Goal: Task Accomplishment & Management: Complete application form

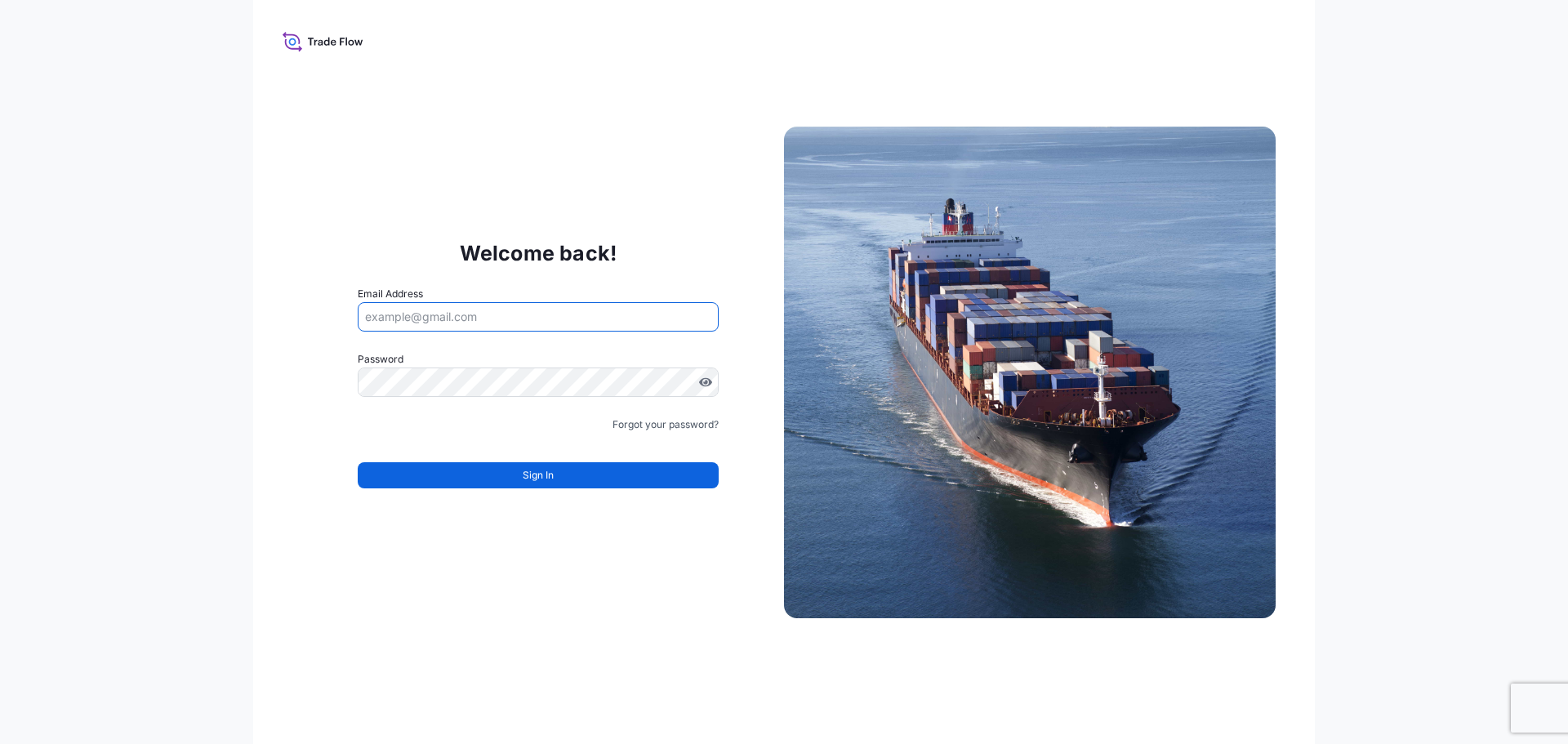
click at [534, 312] on input "Email Address" at bounding box center [538, 317] width 361 height 29
click at [536, 312] on input "Email Address" at bounding box center [538, 317] width 361 height 29
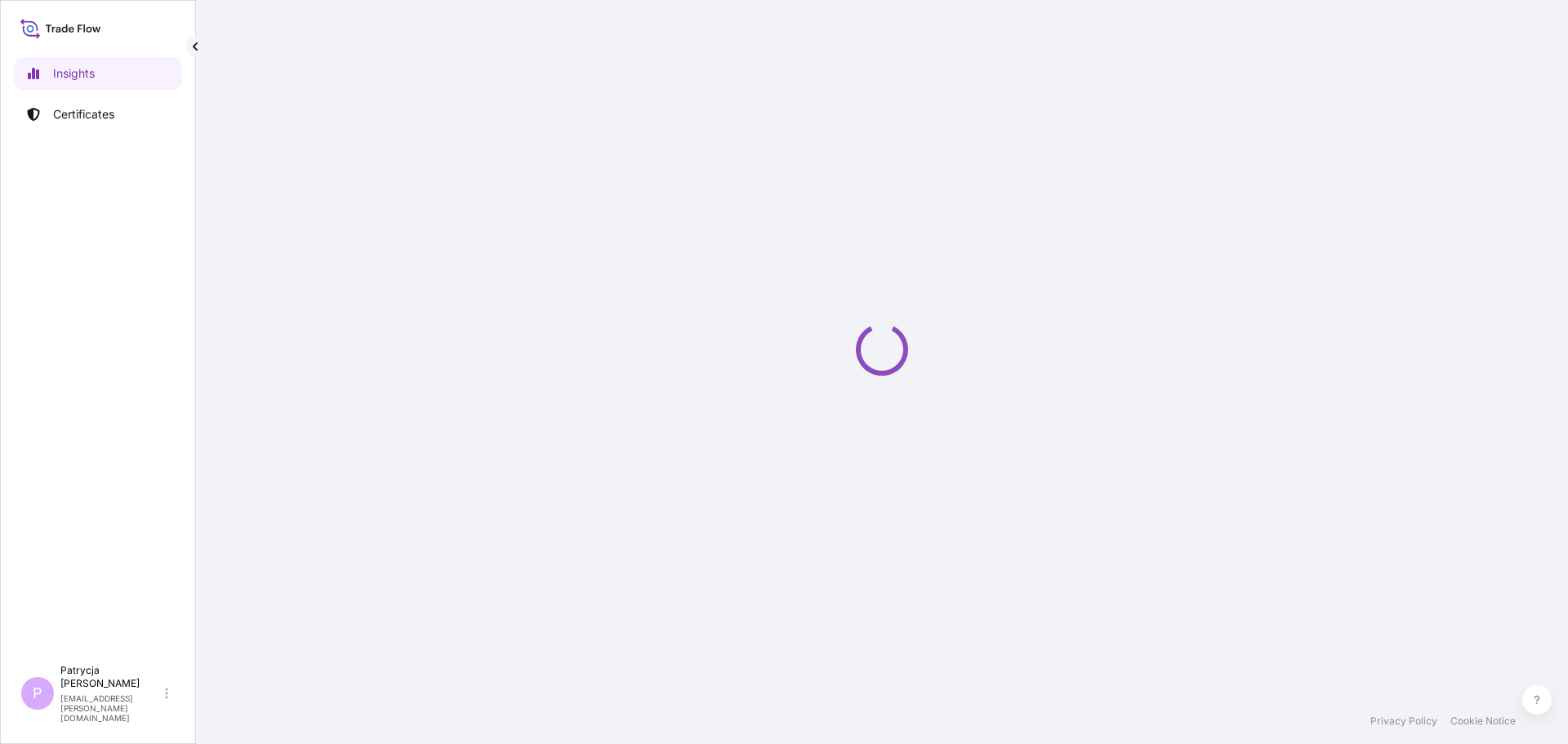
select select "2025"
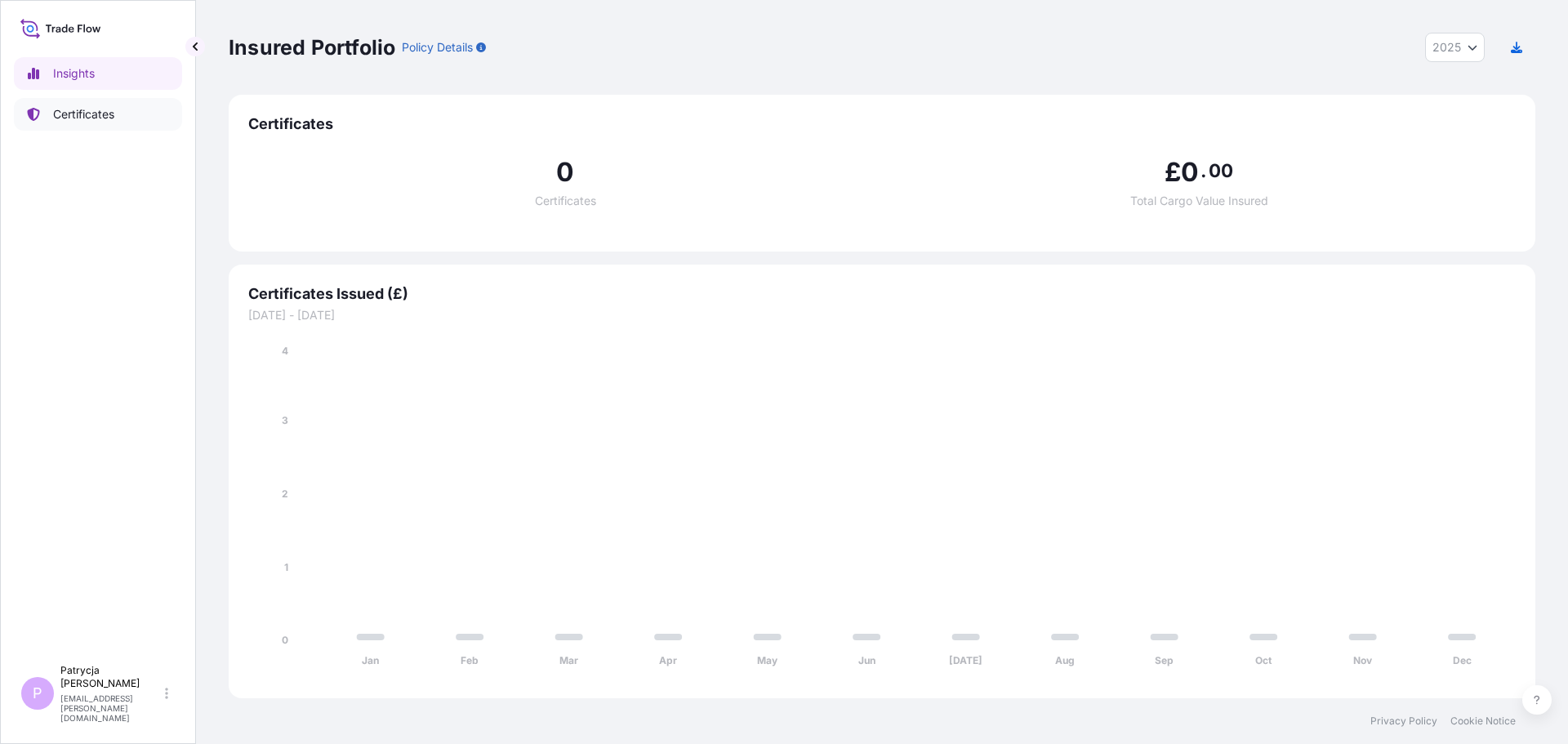
click at [88, 109] on p "Certificates" at bounding box center [84, 115] width 62 height 17
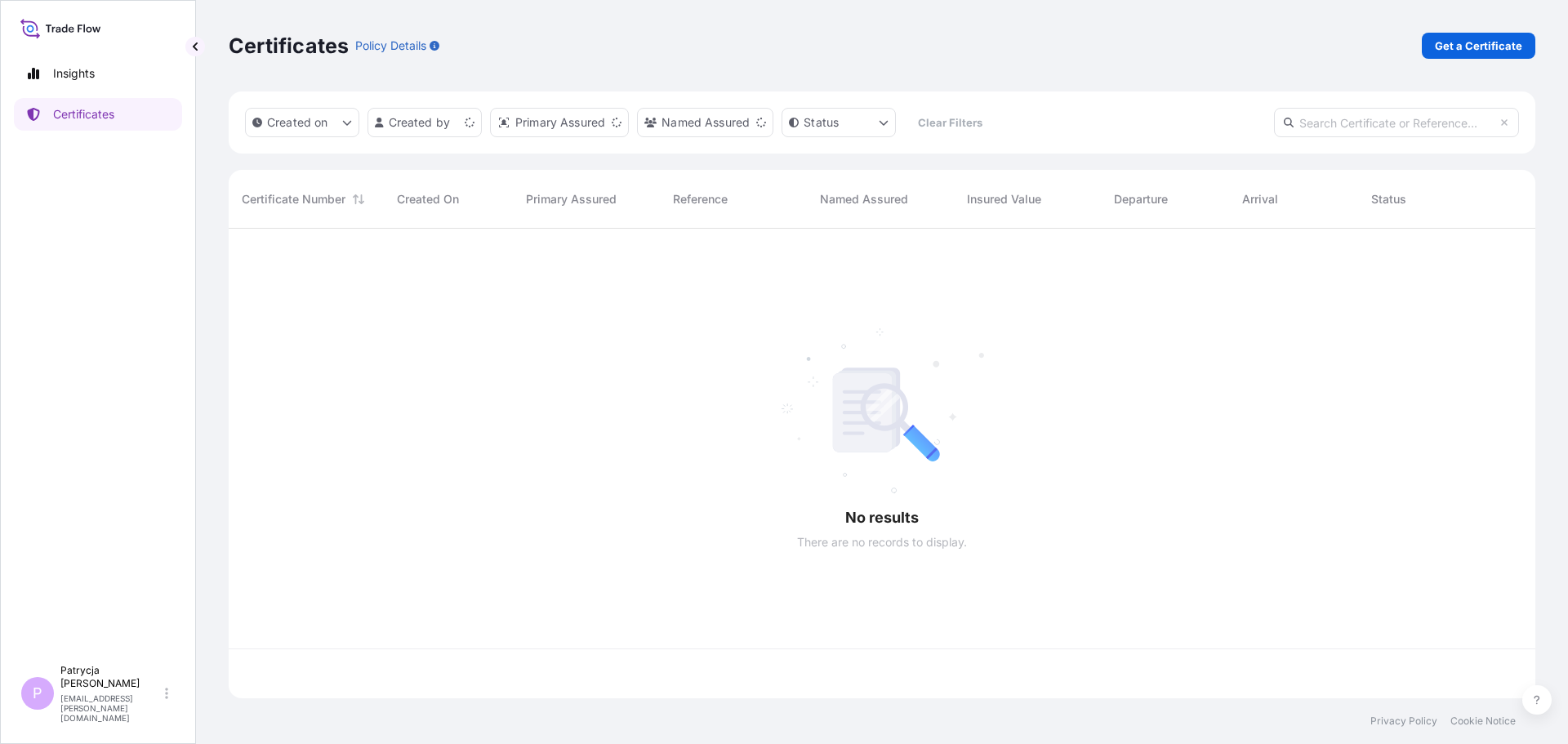
scroll to position [466, 1294]
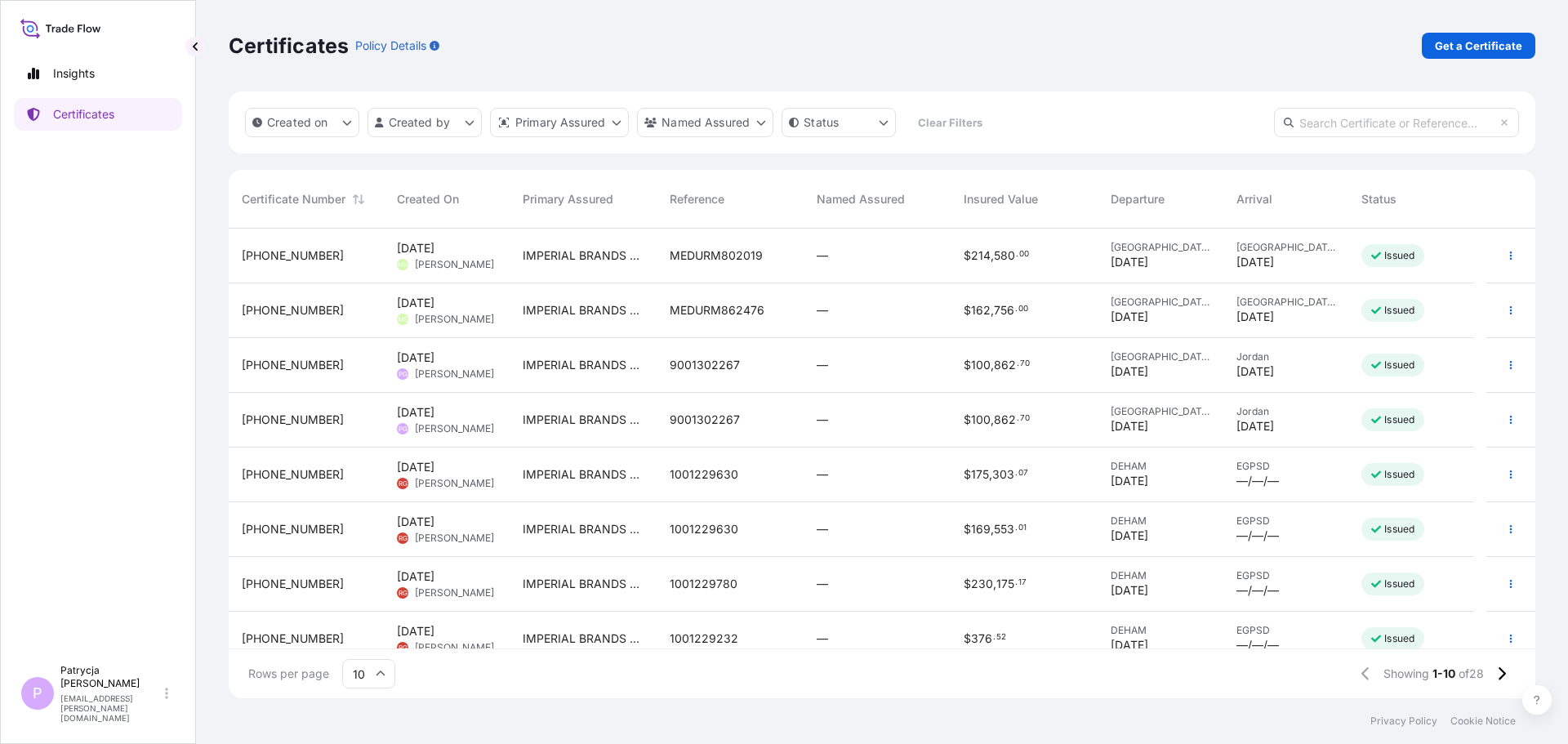
click at [1024, 408] on div "$ 100 , 862 . 70" at bounding box center [1024, 420] width 147 height 55
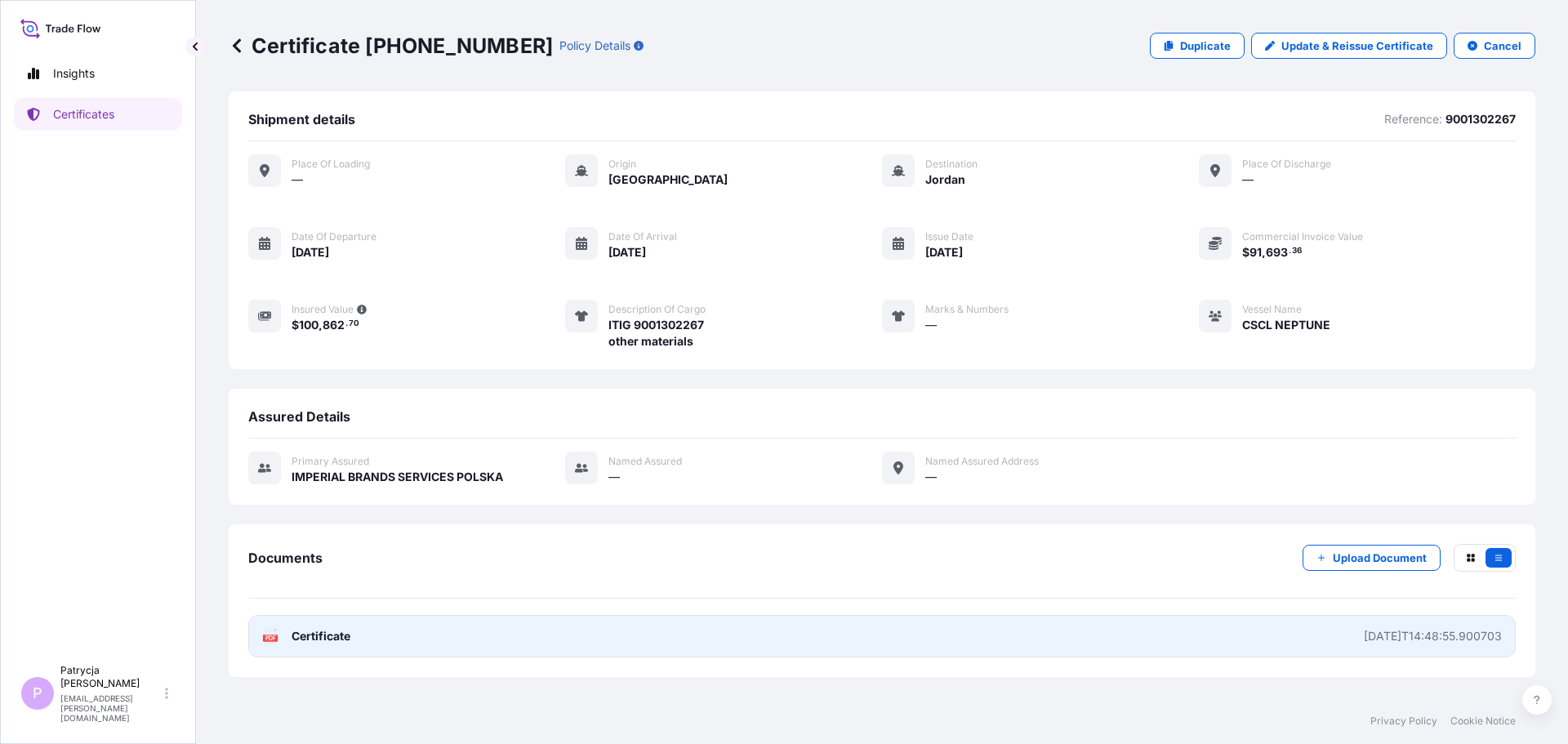
click at [377, 630] on link "PDF Certificate 2025-08-05T14:48:55.900703" at bounding box center [881, 636] width 1267 height 42
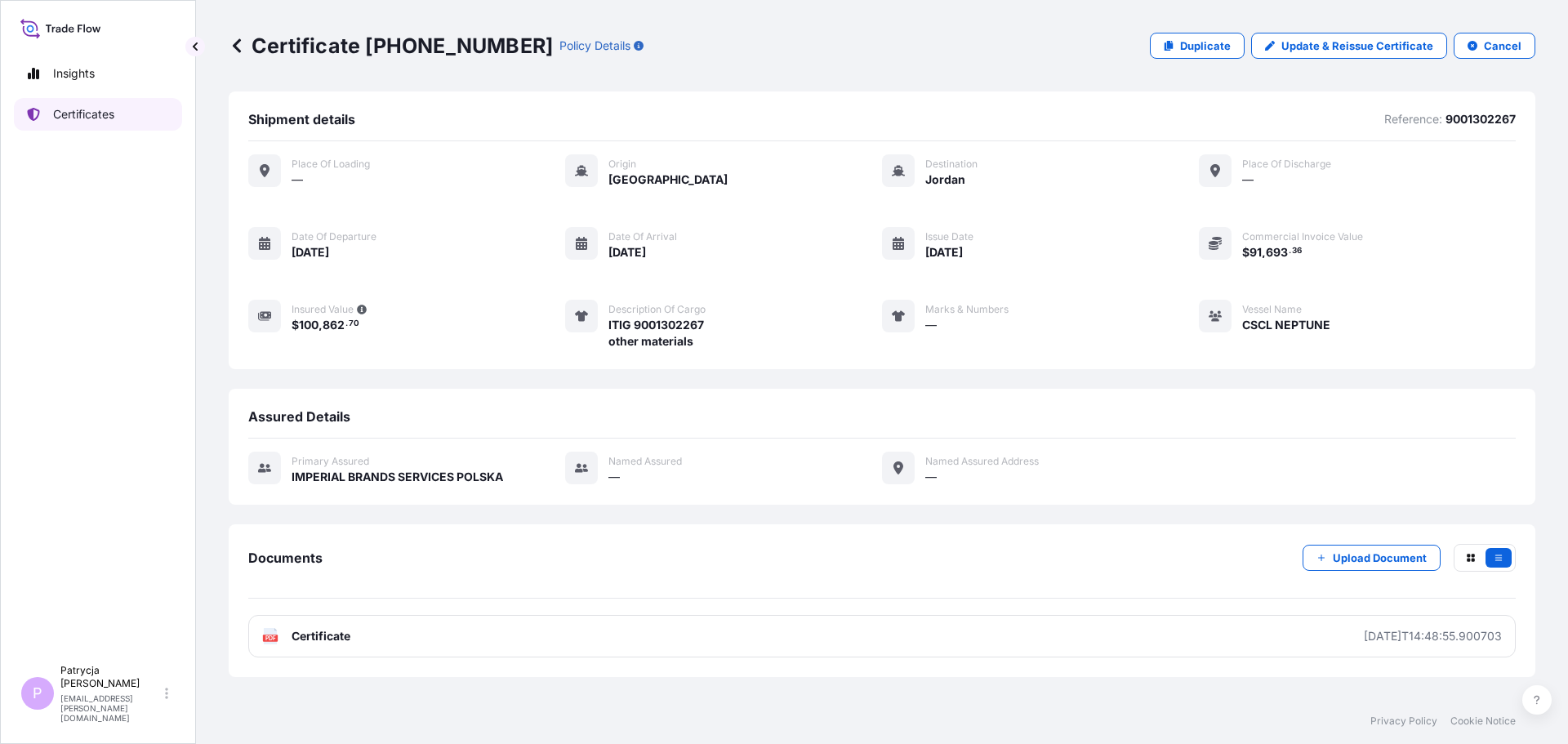
click at [125, 121] on link "Certificates" at bounding box center [97, 115] width 168 height 33
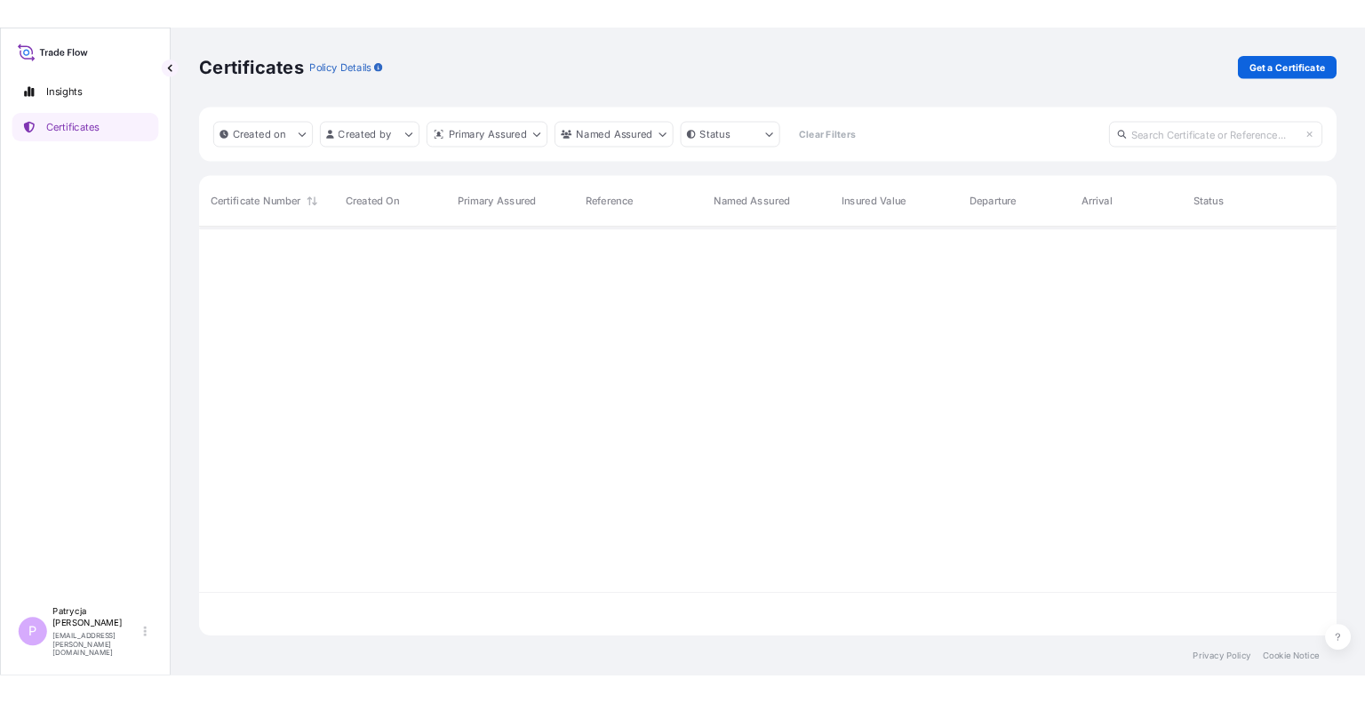
scroll to position [507, 1408]
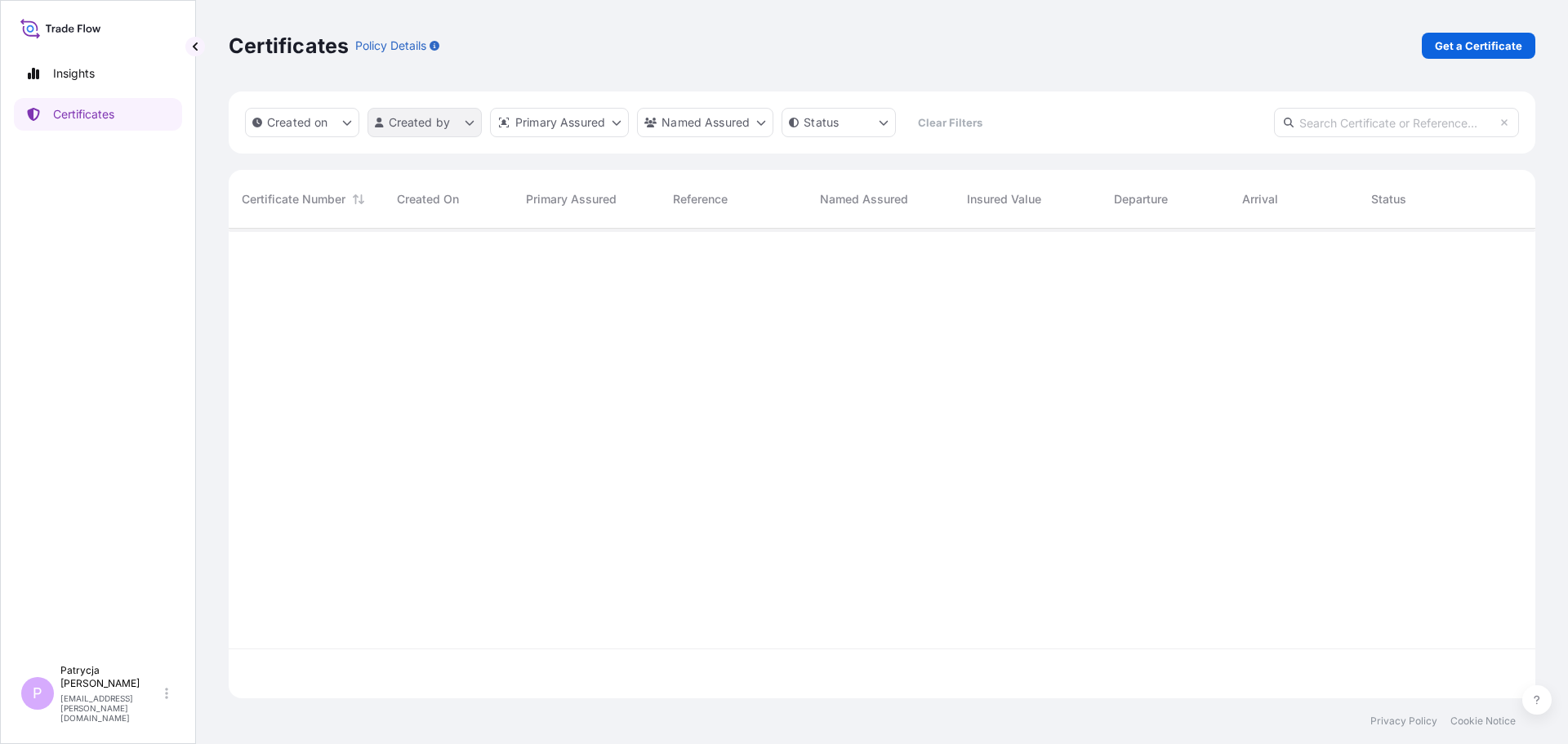
click at [463, 124] on html "Insights Certificates P Patrycja Grabowska patrycja.grabowska@pl.imptob.com Cer…" at bounding box center [784, 372] width 1568 height 744
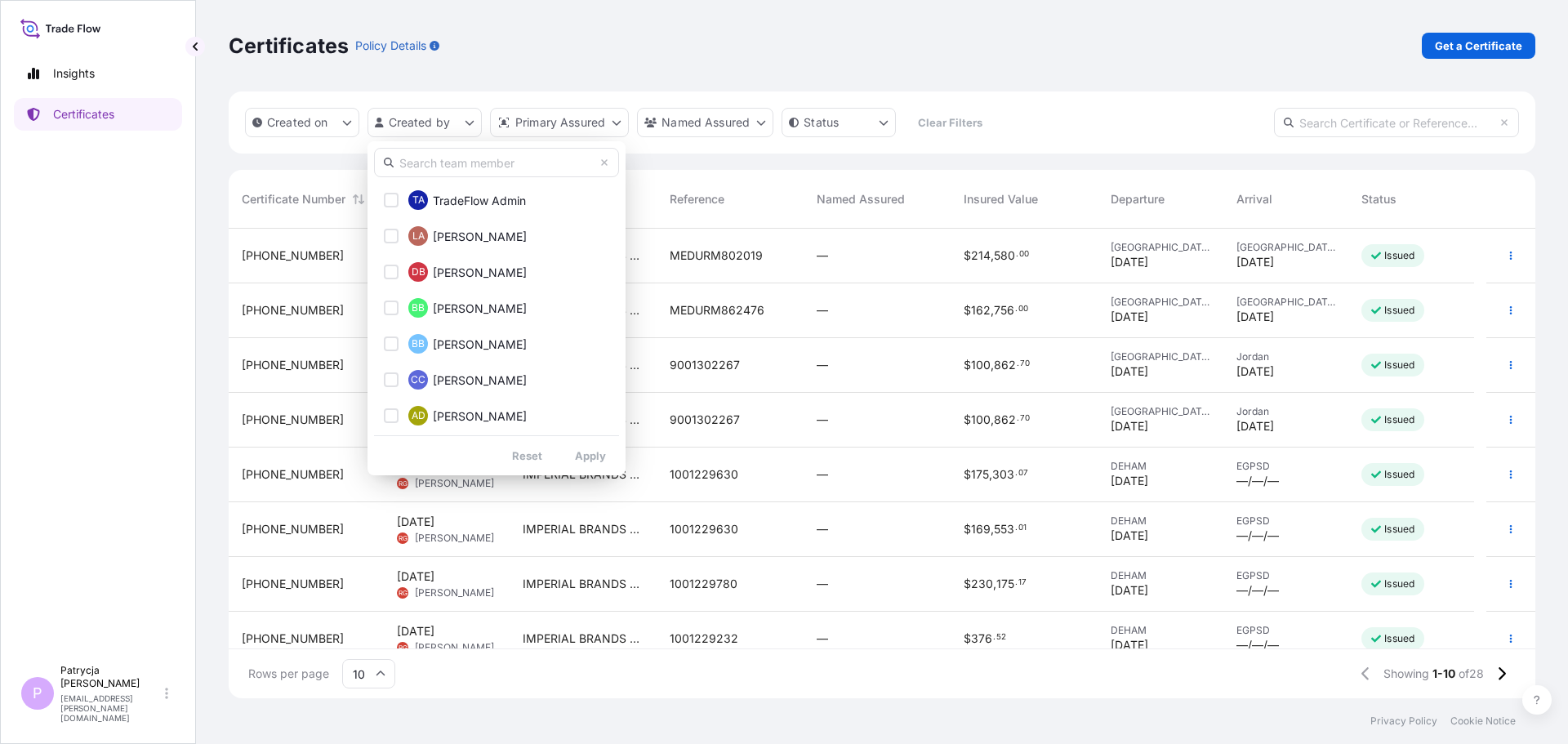
click at [452, 169] on input "text" at bounding box center [496, 163] width 245 height 29
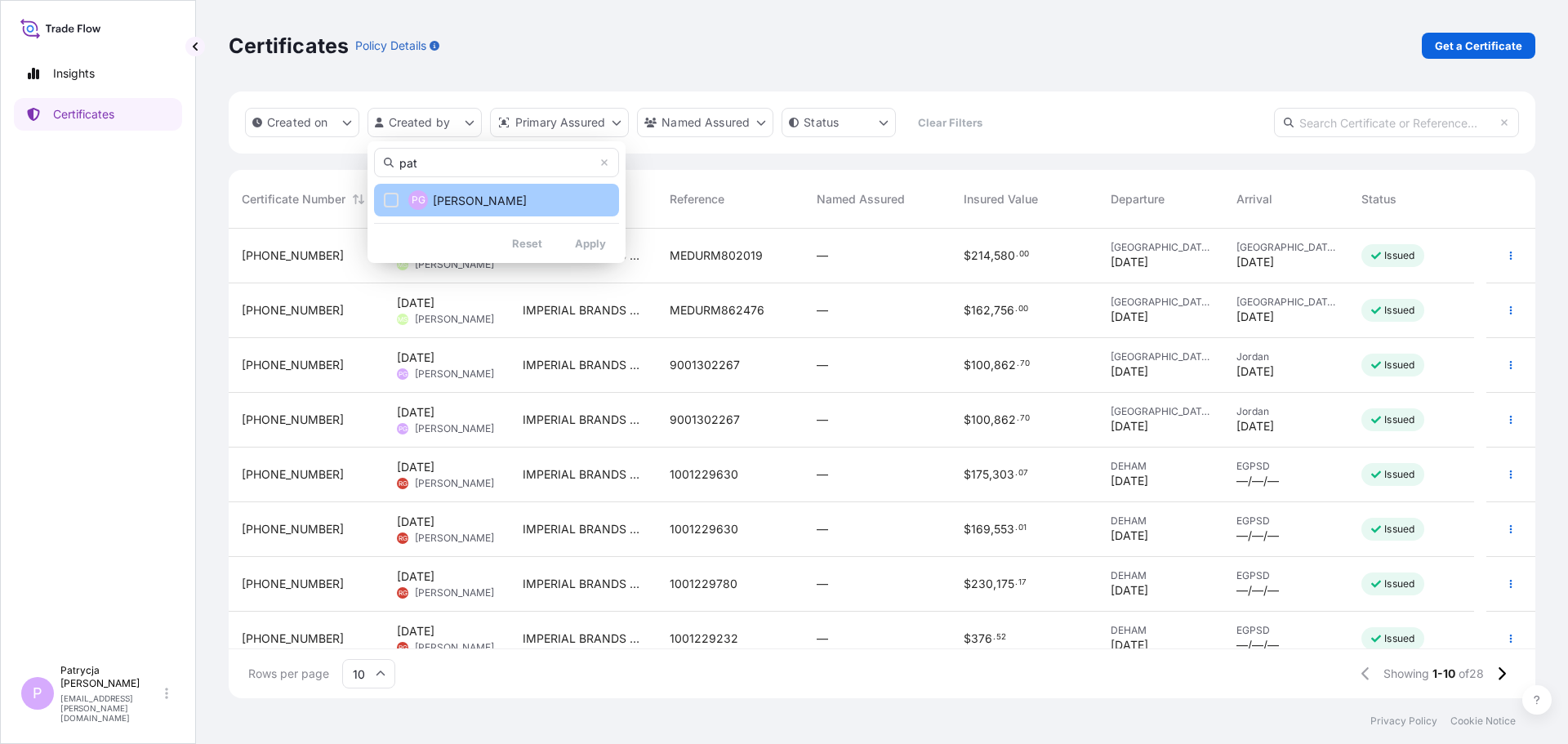
type input "pat"
click at [464, 200] on span "Patrycja Grabowska" at bounding box center [480, 201] width 94 height 17
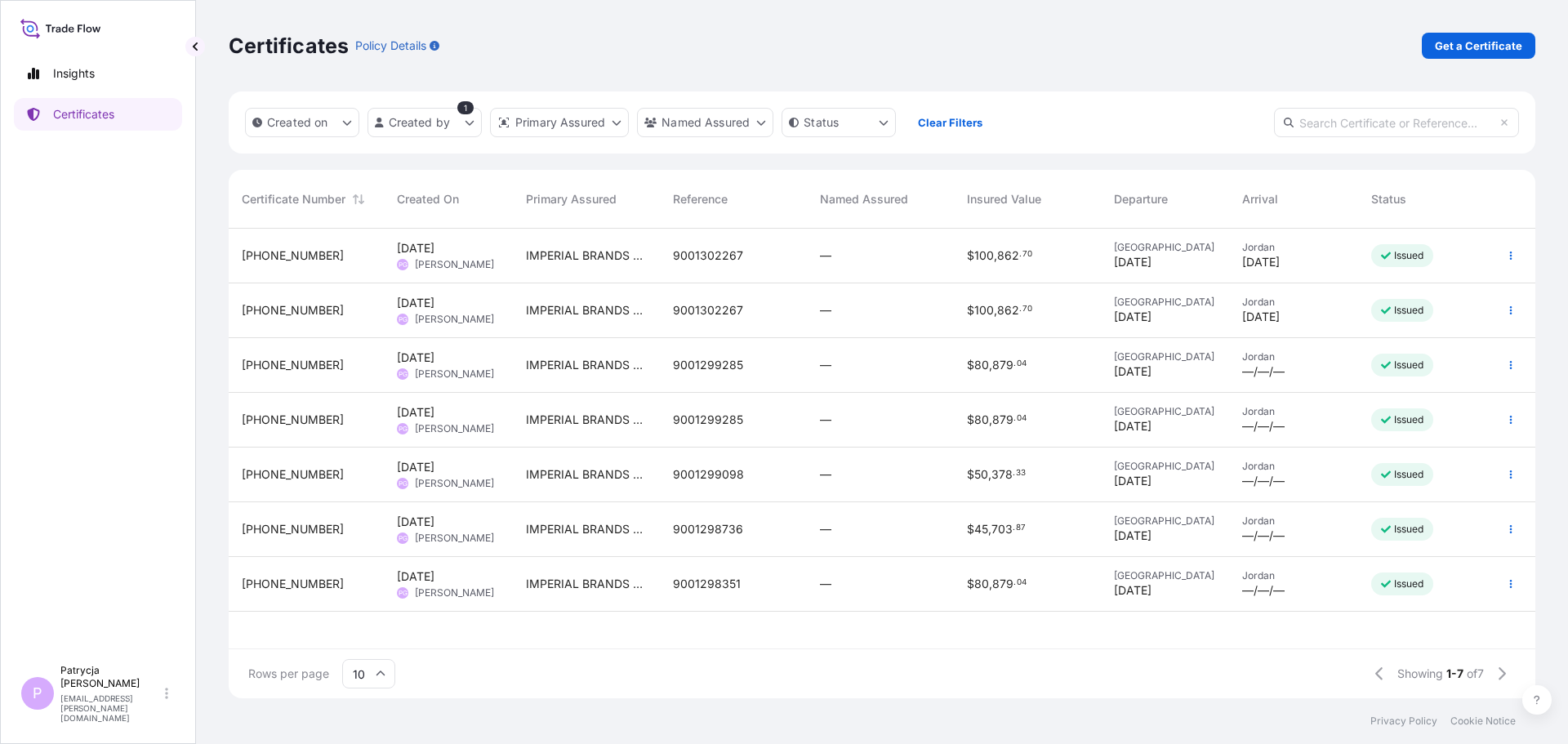
click at [842, 365] on div "—" at bounding box center [881, 365] width 121 height 17
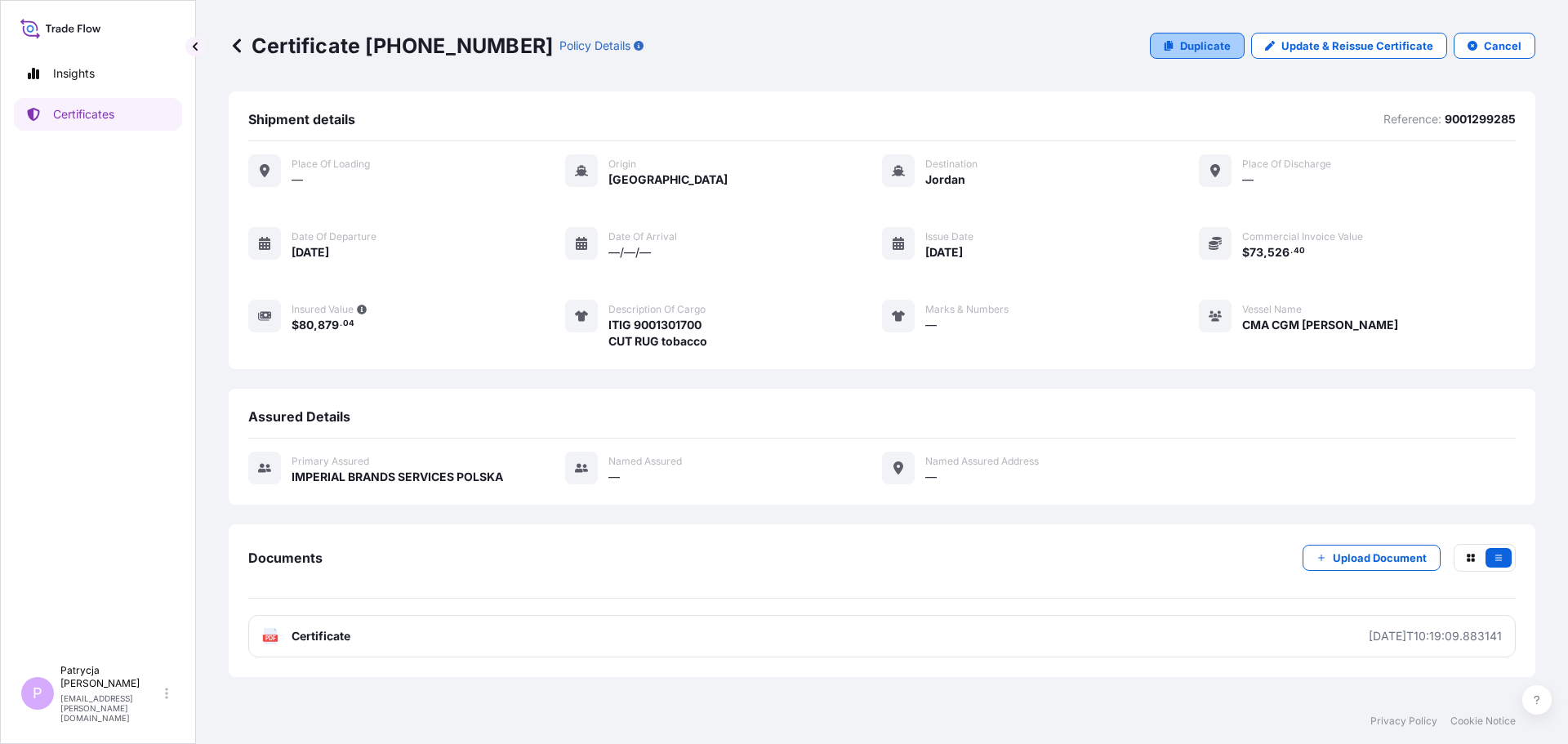
click at [1201, 45] on p "Duplicate" at bounding box center [1205, 46] width 51 height 17
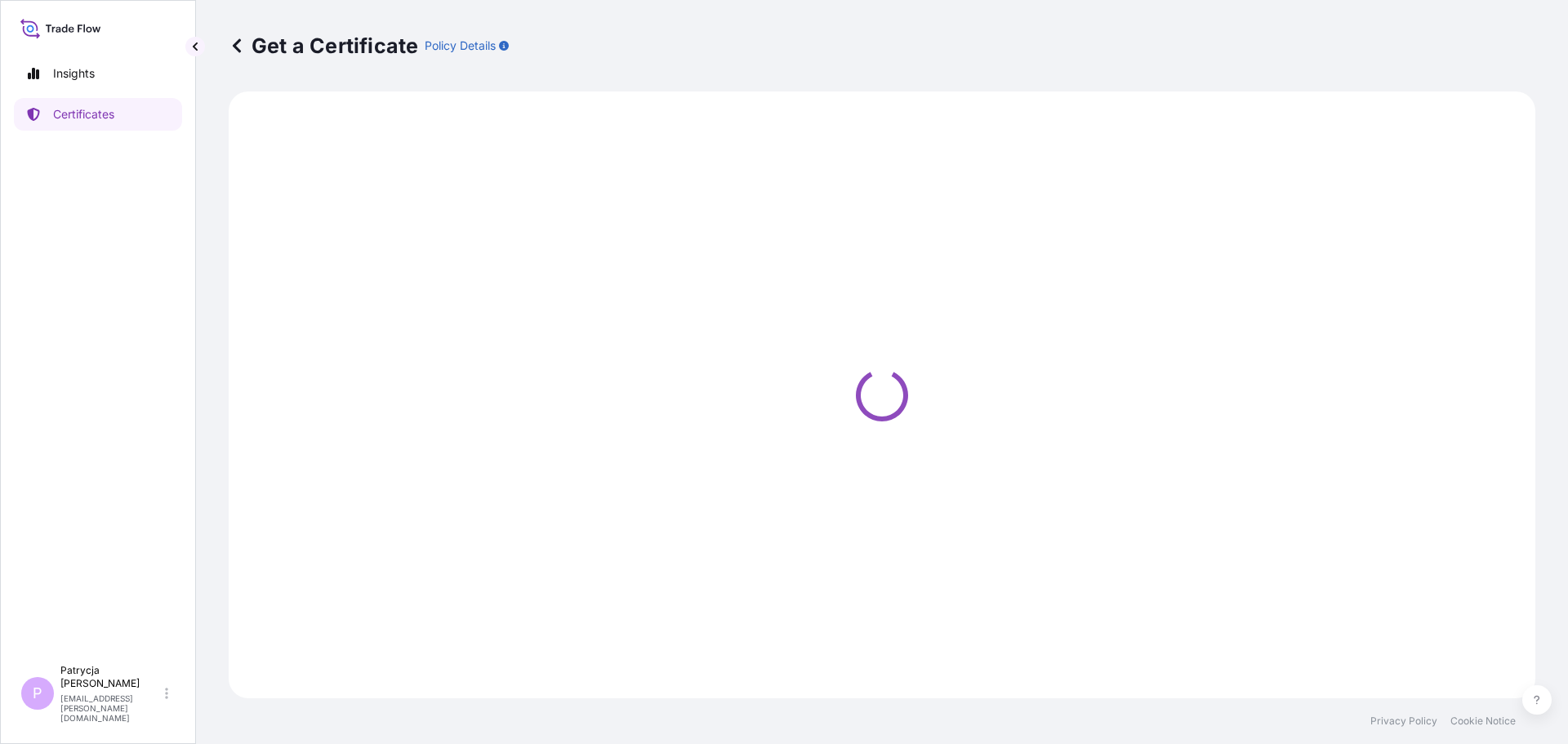
select select "Sea"
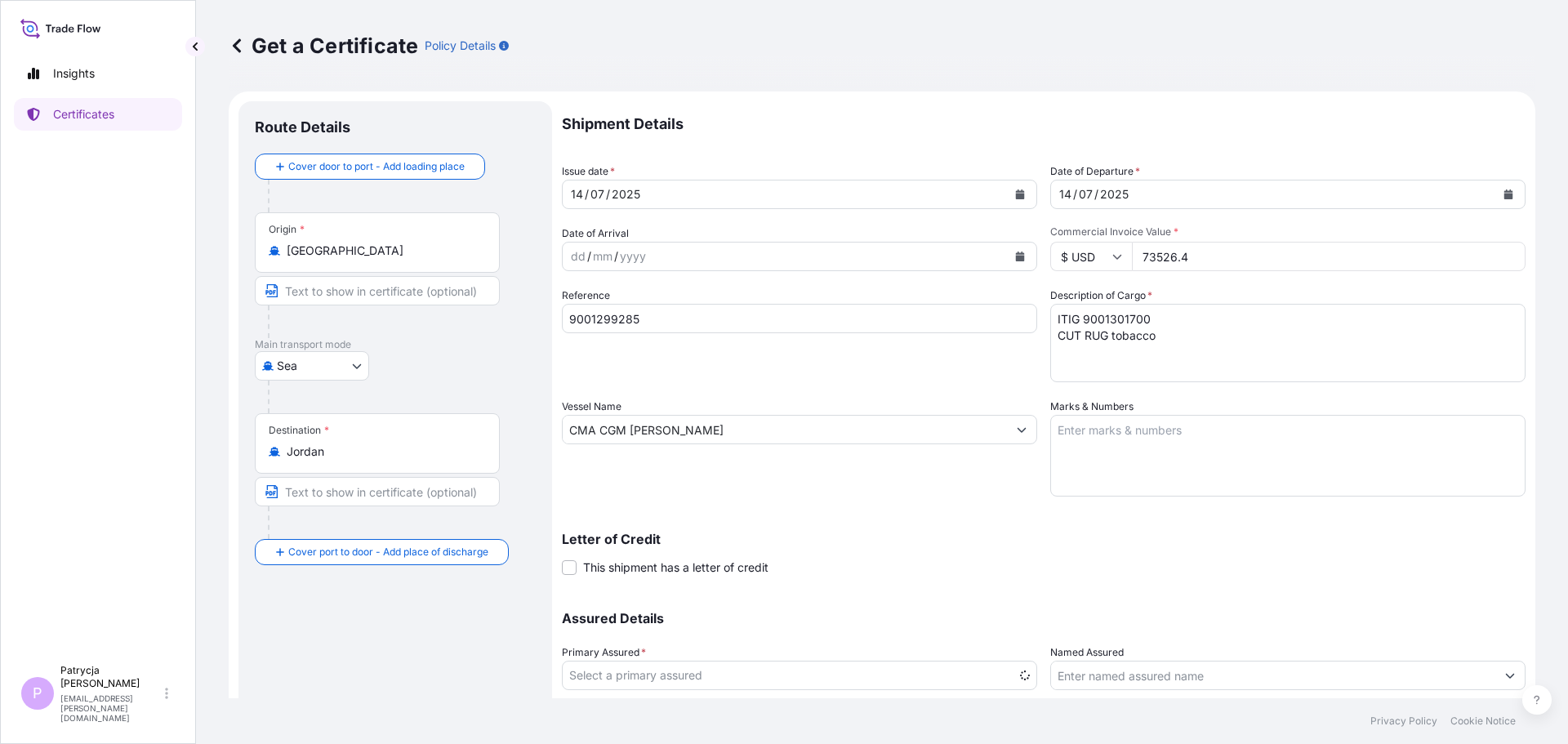
select select "31676"
click at [883, 431] on input "CMA CGM ZHENG HE" at bounding box center [784, 429] width 444 height 29
drag, startPoint x: 868, startPoint y: 433, endPoint x: 222, endPoint y: 429, distance: 646.0
click at [224, 433] on div "Get a Certificate Policy Details Route Details Cover door to port - Add loading…" at bounding box center [881, 349] width 1372 height 699
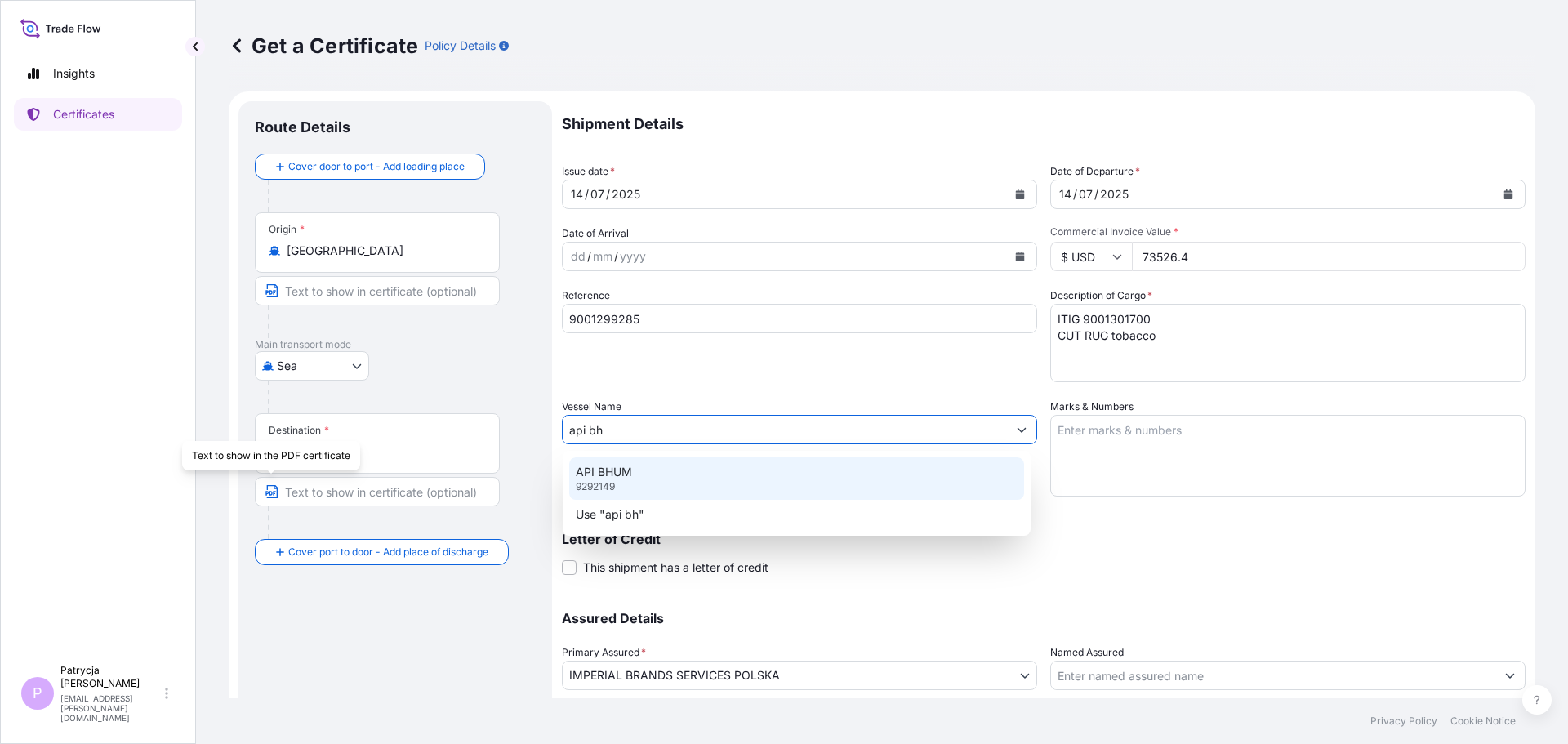
click at [624, 478] on p "API BHUM" at bounding box center [603, 473] width 56 height 17
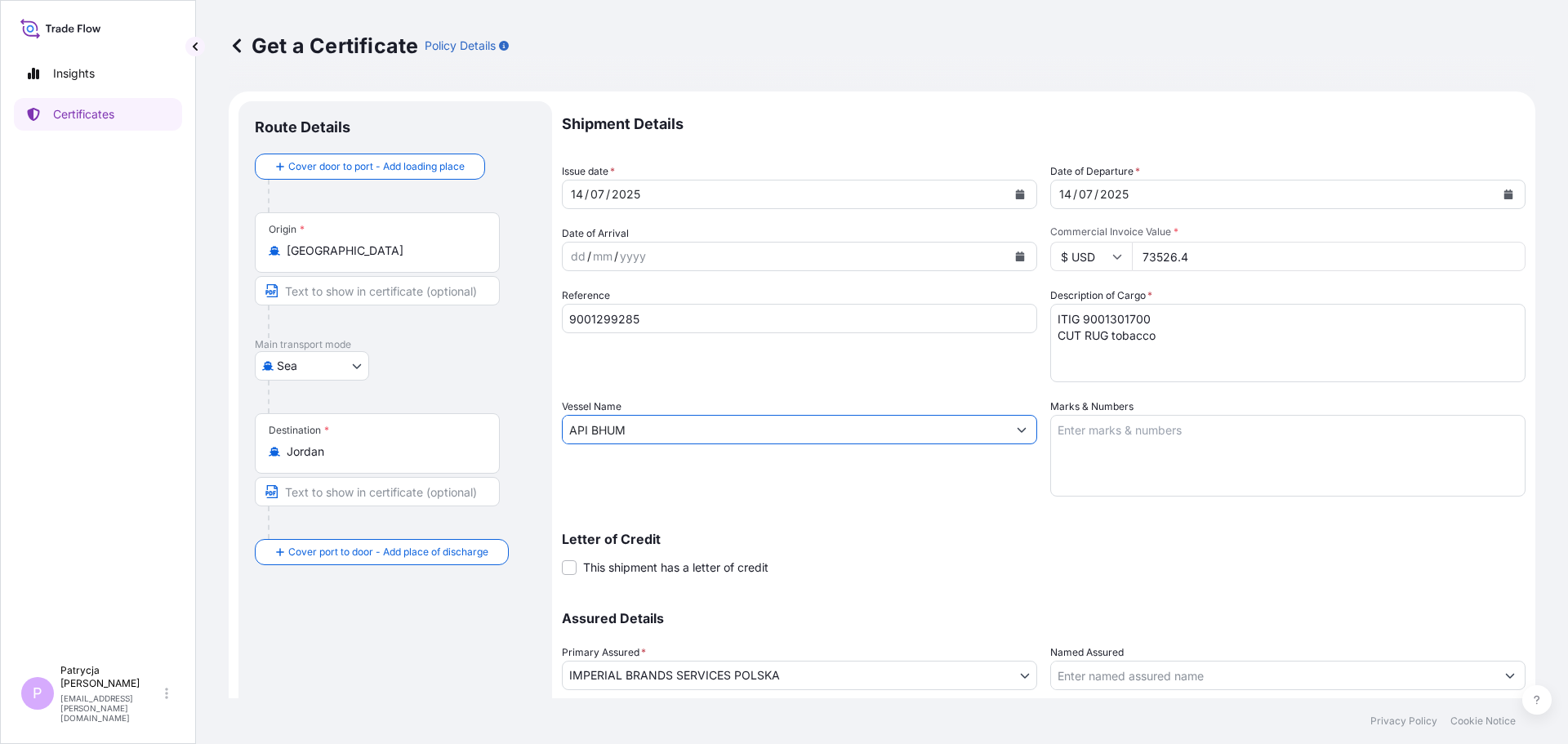
type input "API BHUM"
click at [1138, 312] on textarea "ITIG 9001301700 CUT RUG tobacco" at bounding box center [1288, 343] width 475 height 78
click at [1099, 319] on textarea "ITIG 9001301700 CUT RUG tobacco" at bounding box center [1288, 343] width 475 height 78
paste textarea "3051"
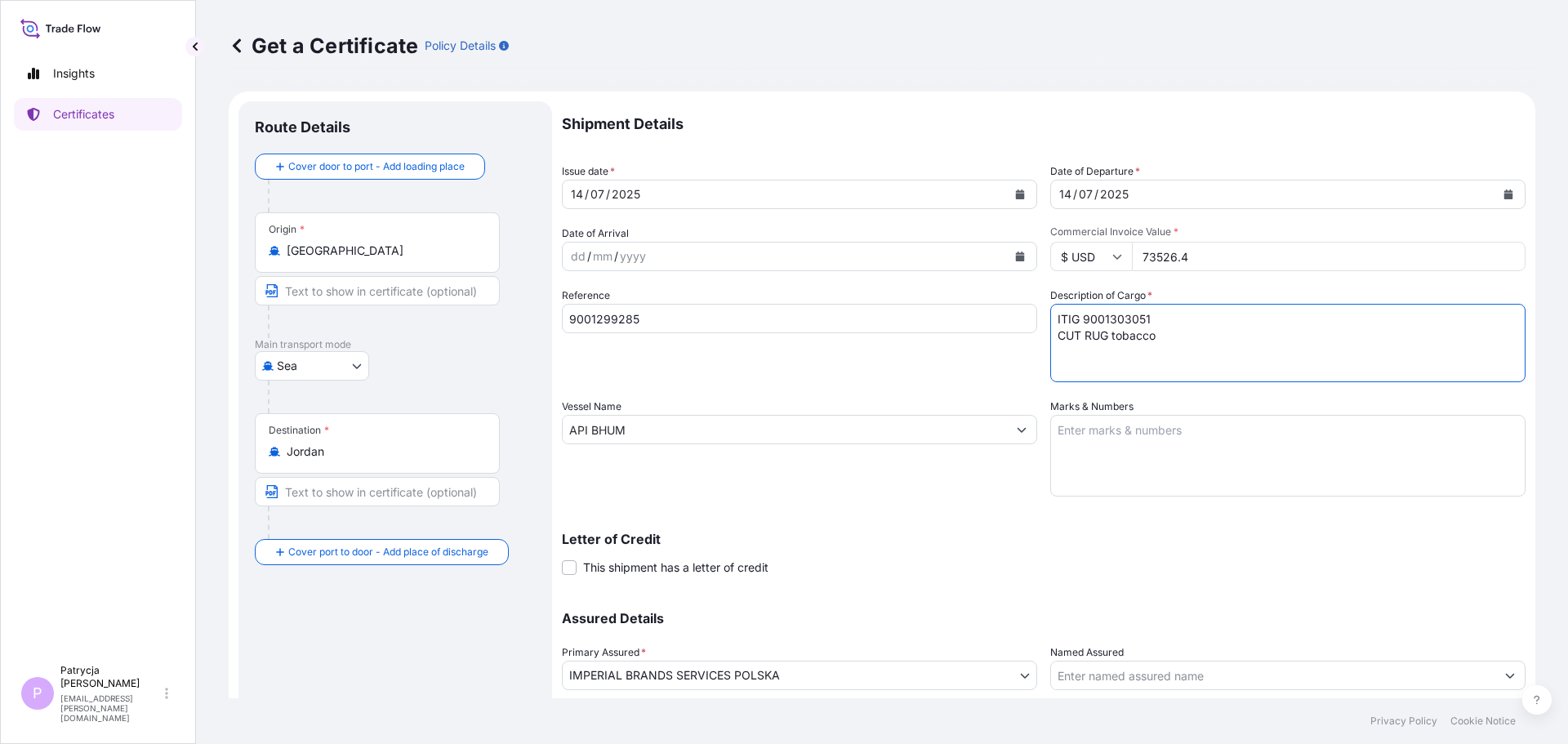
type textarea "ITIG 9001303051 CUT RUG tobacco"
click at [1298, 541] on p "Letter of Credit" at bounding box center [1043, 539] width 964 height 13
click at [1156, 339] on textarea "ITIG 9001301700 CUT RUG tobacco" at bounding box center [1288, 343] width 475 height 78
click at [710, 187] on div "14 / 07 / 2025" at bounding box center [784, 194] width 444 height 29
click at [1016, 193] on icon "Calendar" at bounding box center [1019, 194] width 10 height 10
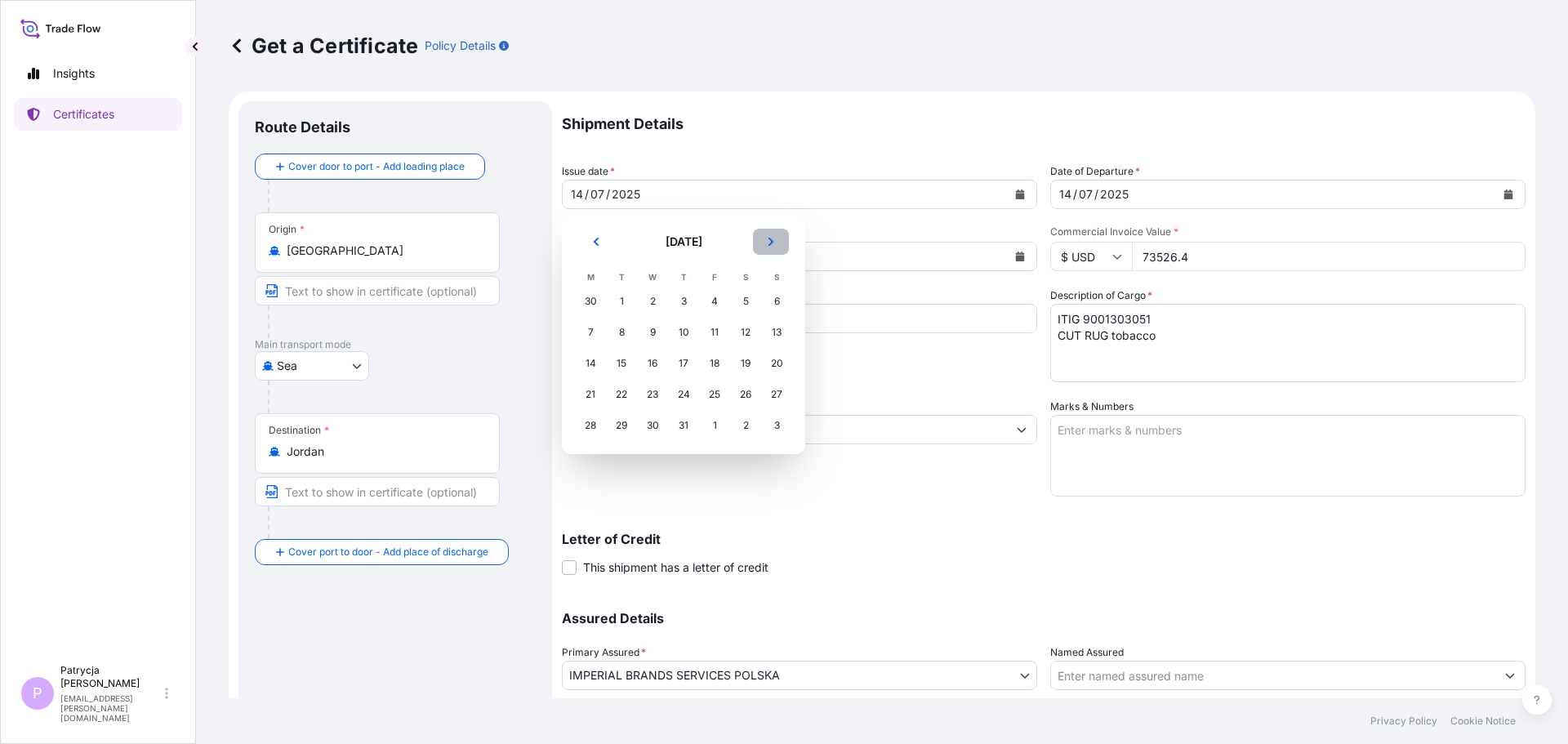
click at [769, 241] on icon "Next" at bounding box center [770, 242] width 10 height 10
click at [588, 392] on div "18" at bounding box center [590, 395] width 29 height 29
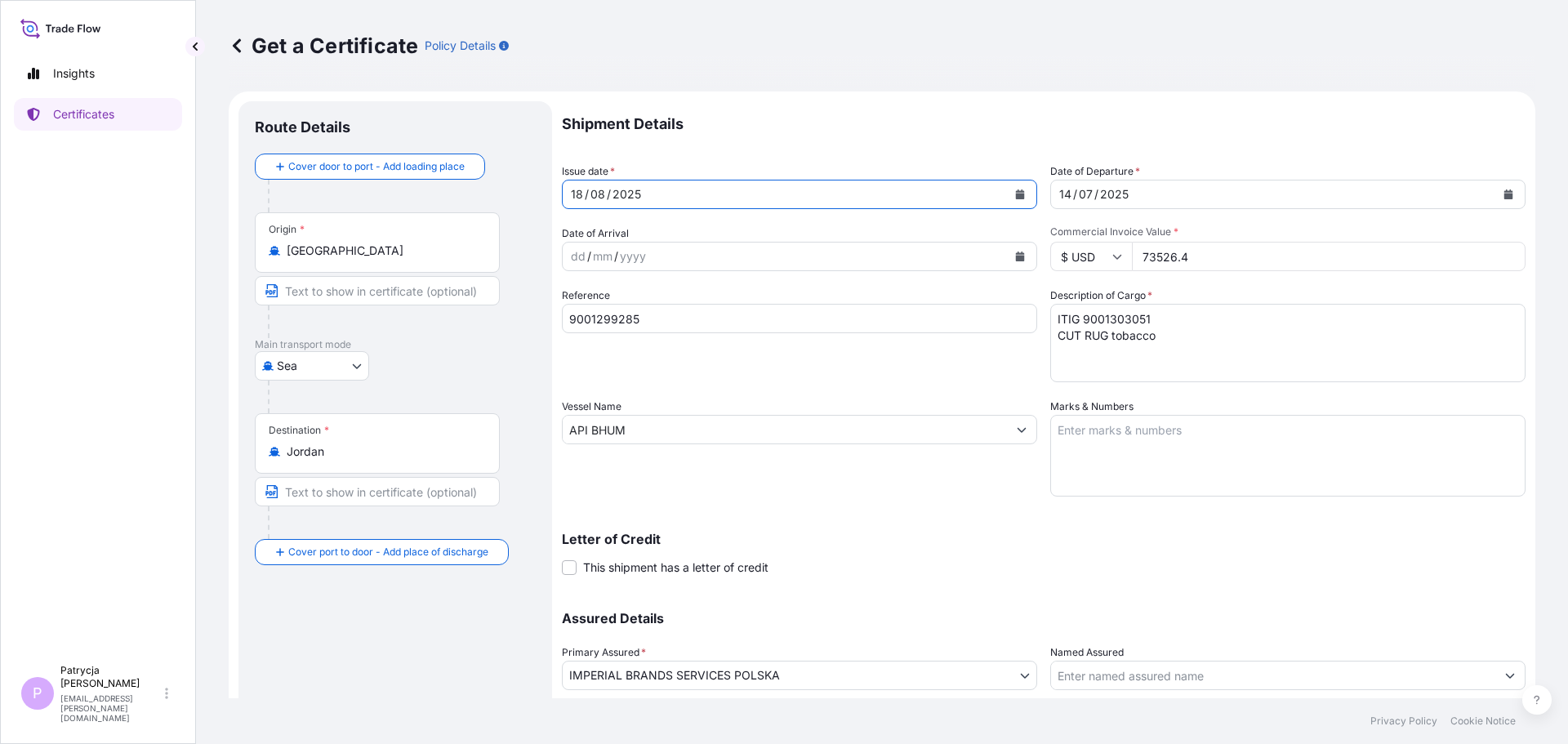
click at [926, 540] on p "Letter of Credit" at bounding box center [1043, 539] width 964 height 13
click at [652, 88] on div "Get a Certificate Policy Details" at bounding box center [882, 46] width 1307 height 92
click at [682, 190] on div "18 / 08 / 2025" at bounding box center [784, 194] width 444 height 29
click at [1192, 189] on div "14 / 07 / 2025" at bounding box center [1273, 194] width 444 height 29
click at [1217, 268] on input "73526.4" at bounding box center [1329, 257] width 393 height 29
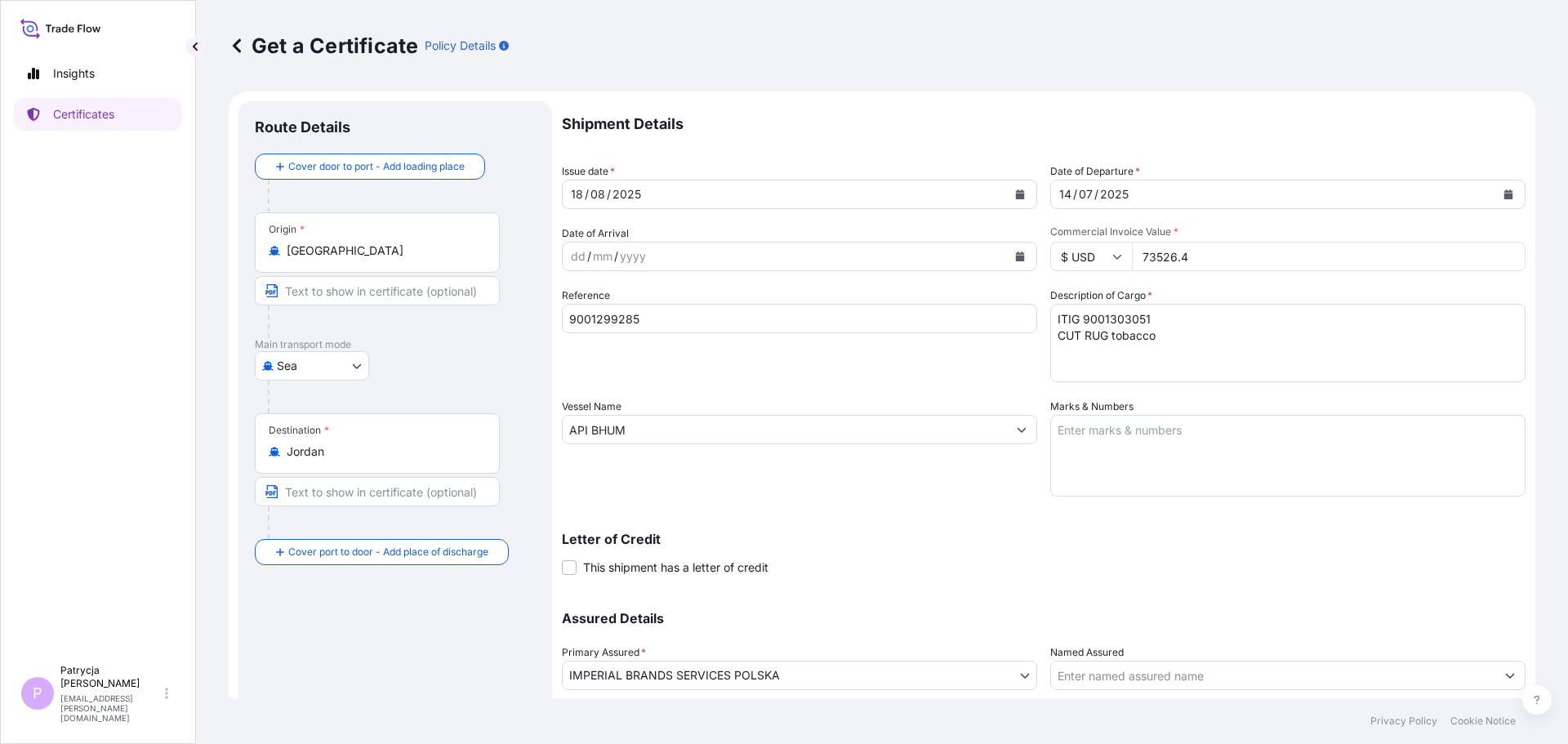
click at [1181, 315] on textarea "ITIG 9001301700 CUT RUG tobacco" at bounding box center [1288, 343] width 475 height 78
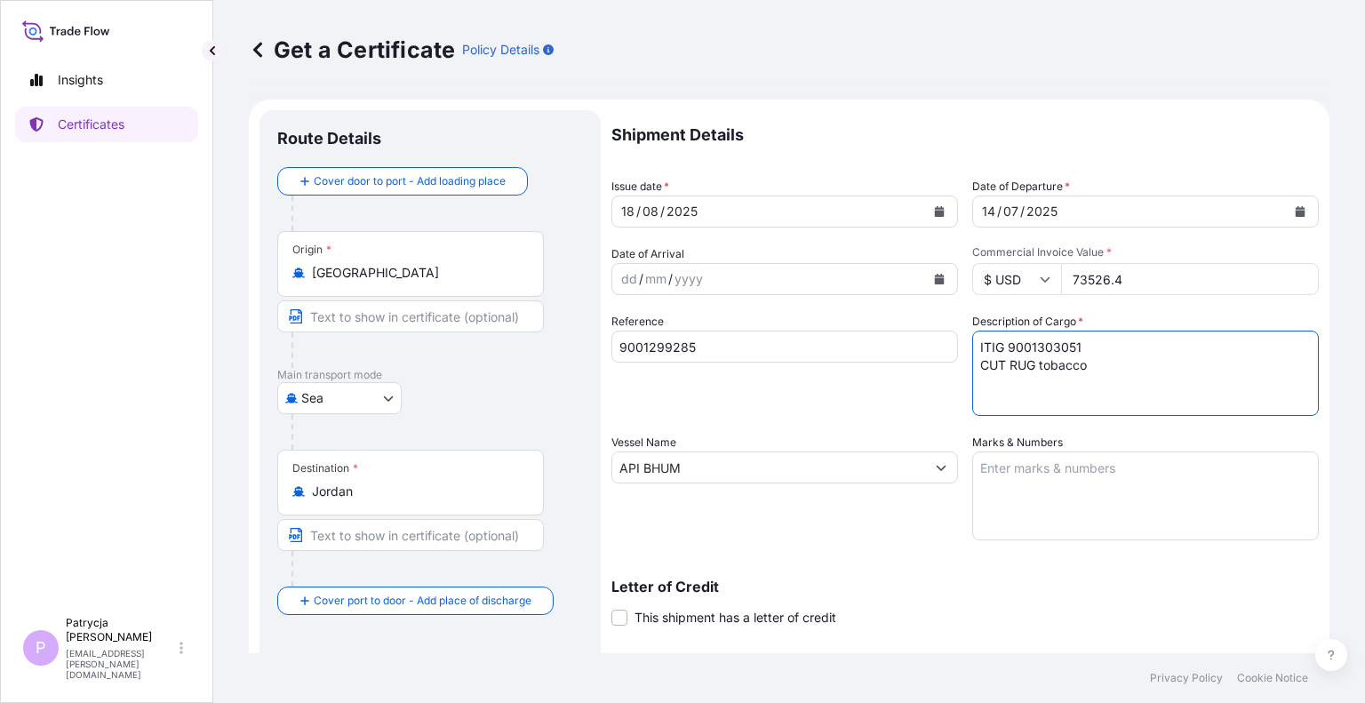
click at [97, 72] on p "Insights" at bounding box center [80, 80] width 45 height 18
select select "2025"
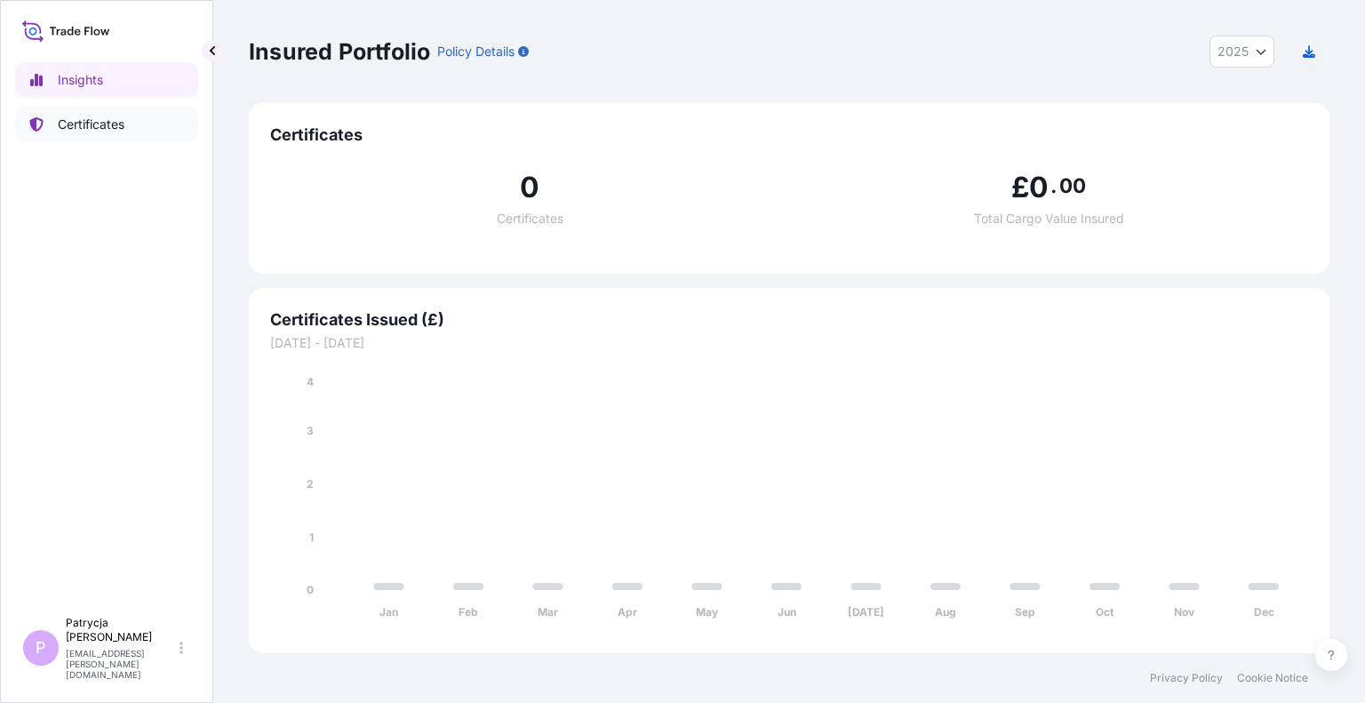
click at [109, 129] on p "Certificates" at bounding box center [91, 125] width 67 height 18
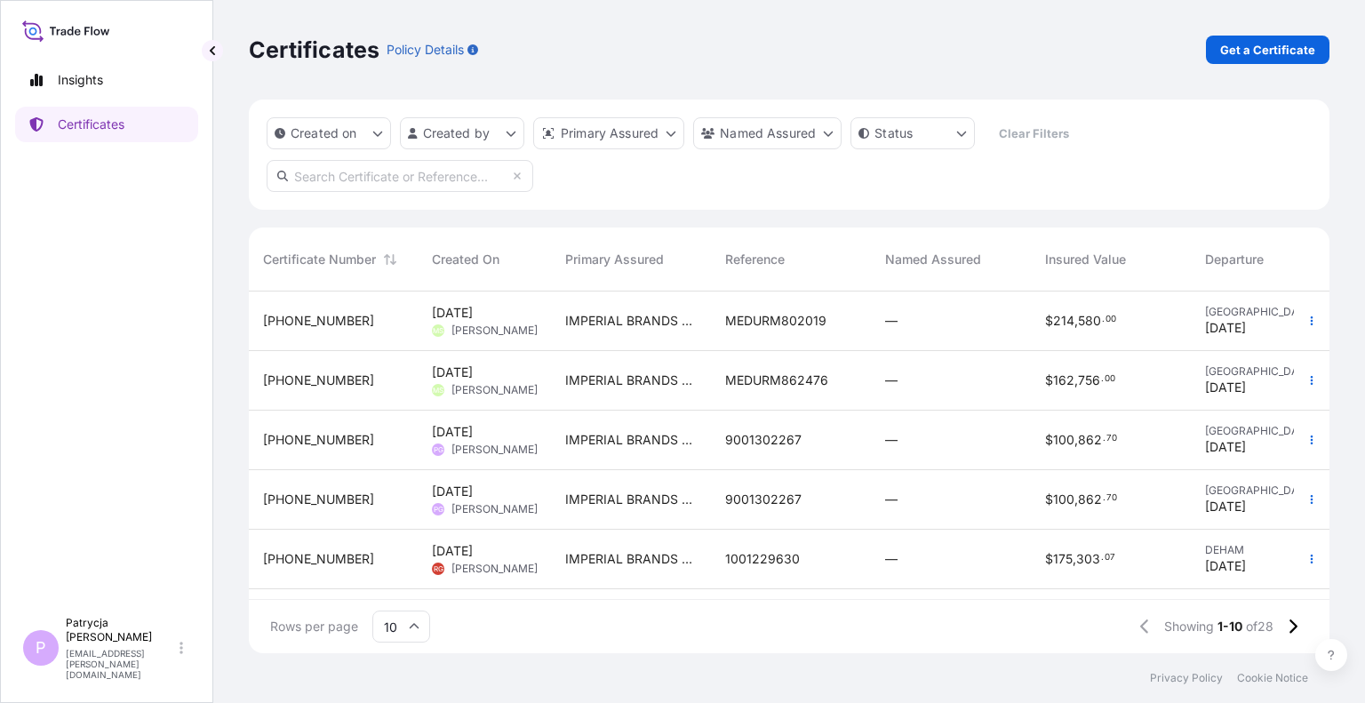
drag, startPoint x: 1027, startPoint y: 74, endPoint x: 983, endPoint y: 68, distance: 44.7
click at [1028, 74] on div "Certificates Policy Details Get a Certificate" at bounding box center [789, 50] width 1080 height 100
click at [450, 128] on html "Insights Certificates P Patrycja Grabowska patrycja.grabowska@pl.imptob.com Cer…" at bounding box center [682, 351] width 1365 height 703
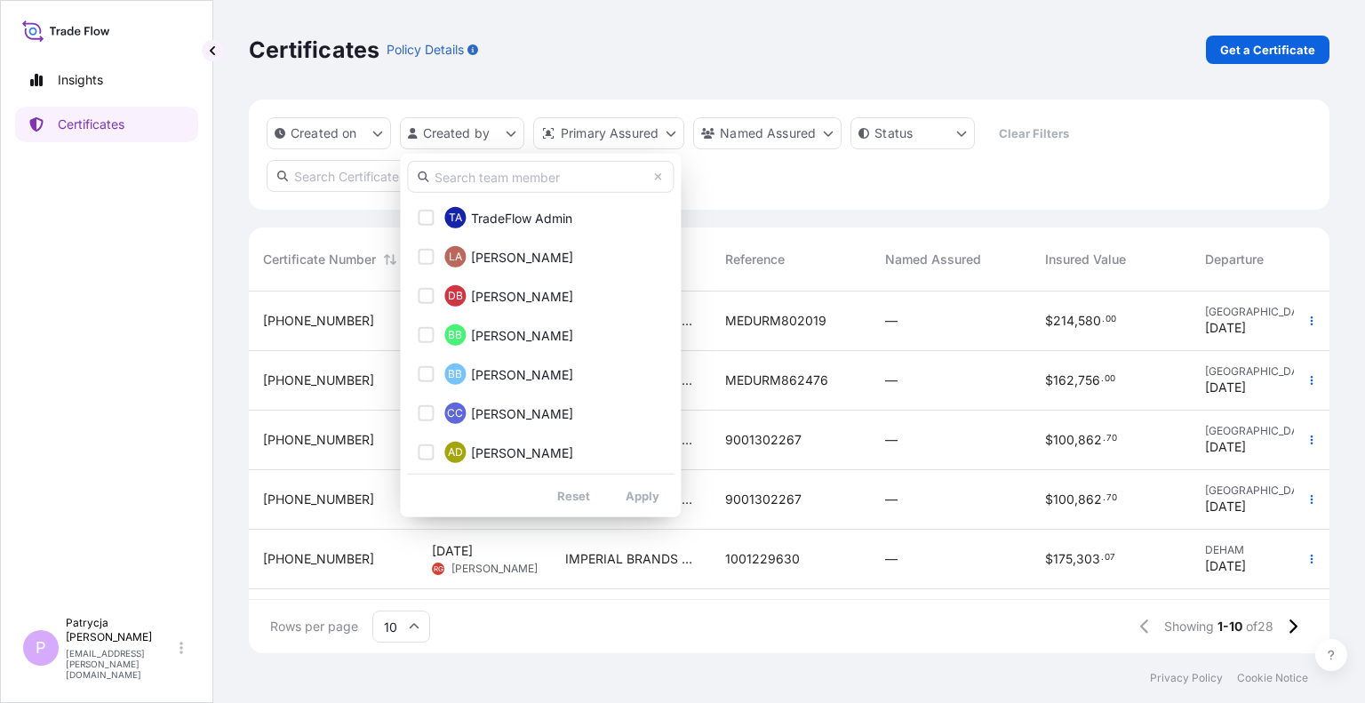
click at [497, 177] on input "text" at bounding box center [540, 177] width 267 height 32
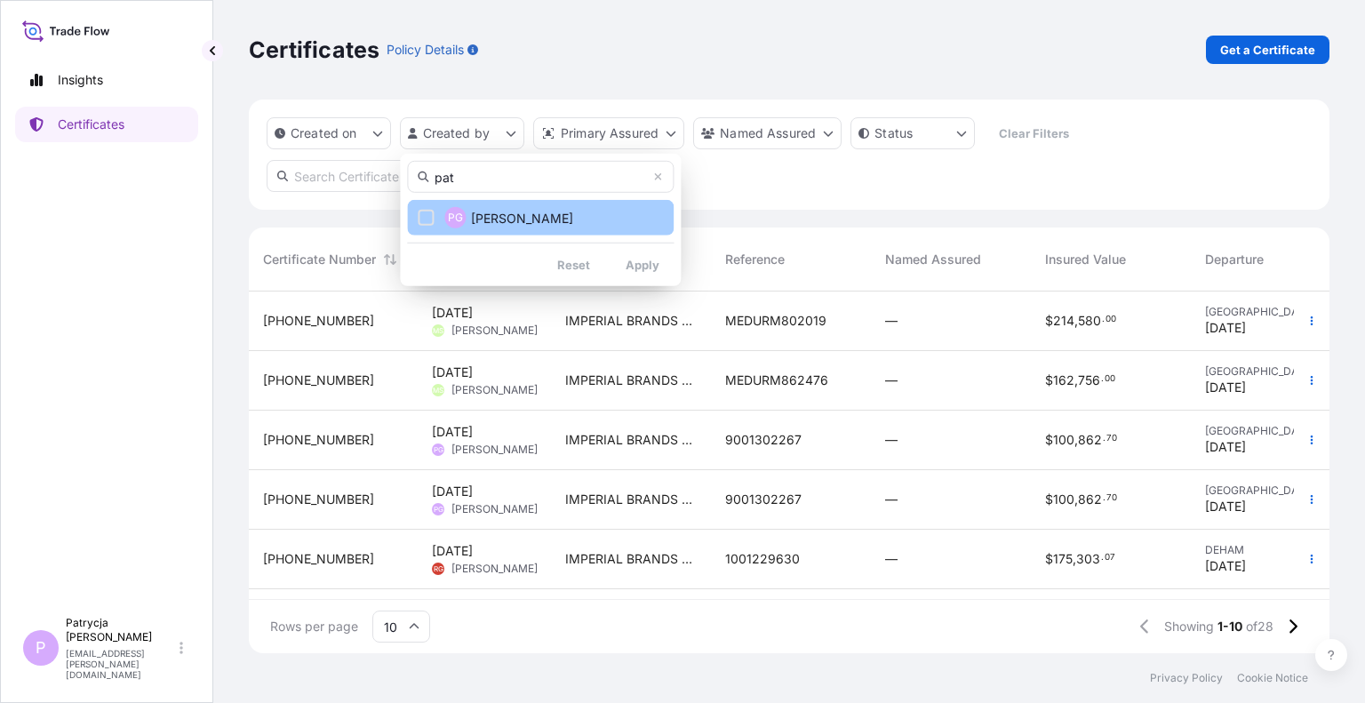
type input "pat"
click at [506, 220] on span "Patrycja Grabowska" at bounding box center [522, 218] width 102 height 18
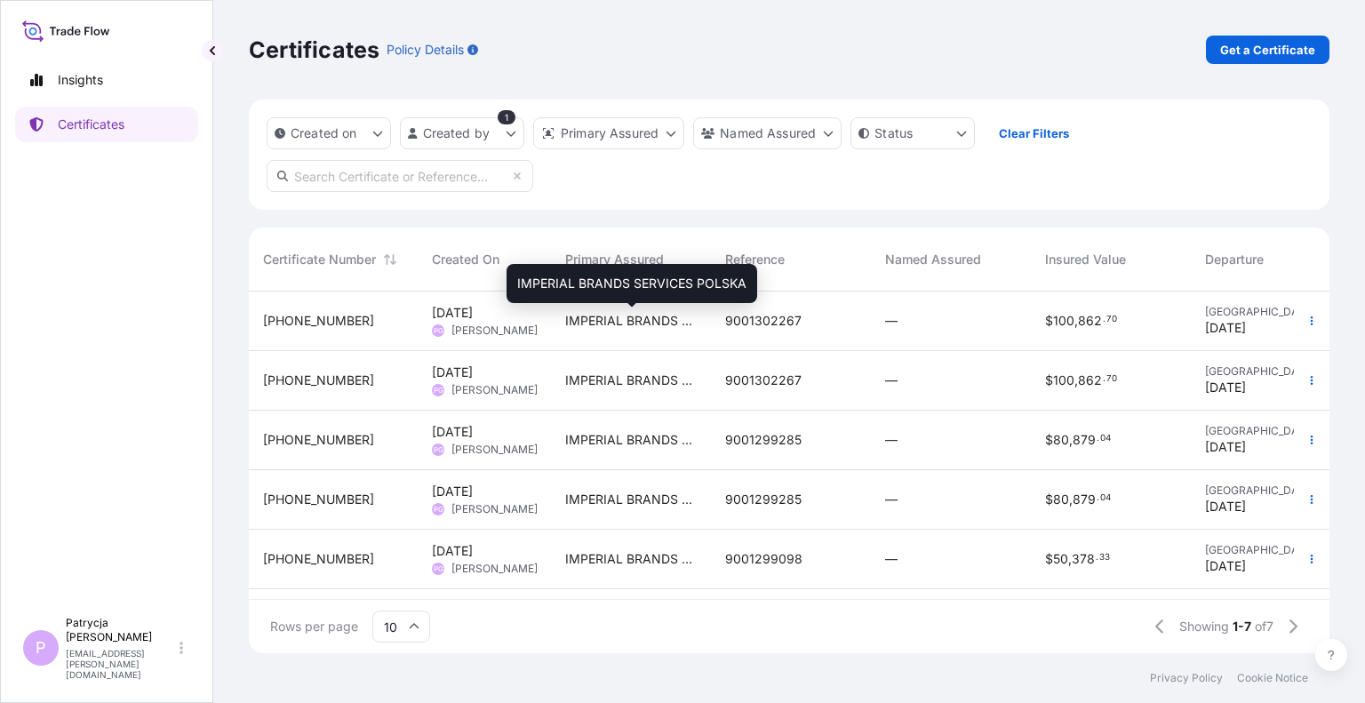
click at [650, 330] on span "IMPERIAL BRANDS SERVICES POLSKA" at bounding box center [631, 321] width 132 height 18
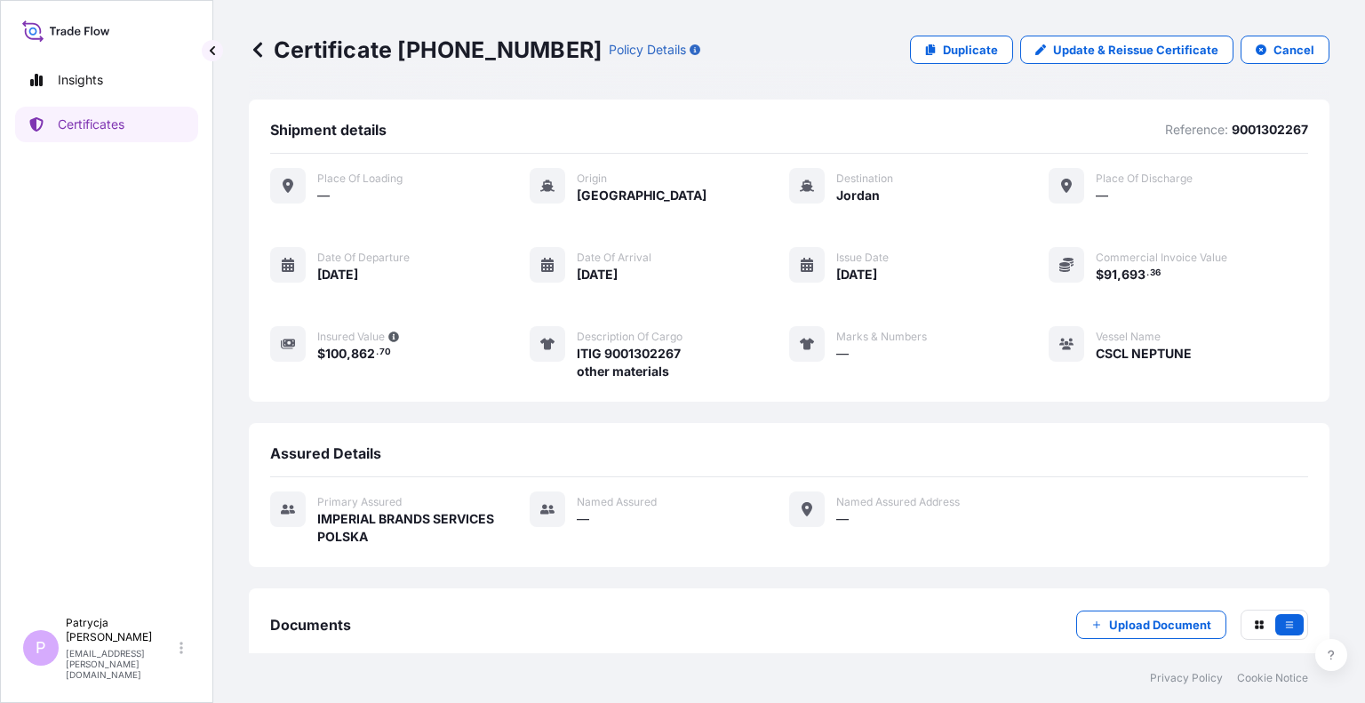
click at [259, 47] on icon at bounding box center [258, 50] width 18 height 18
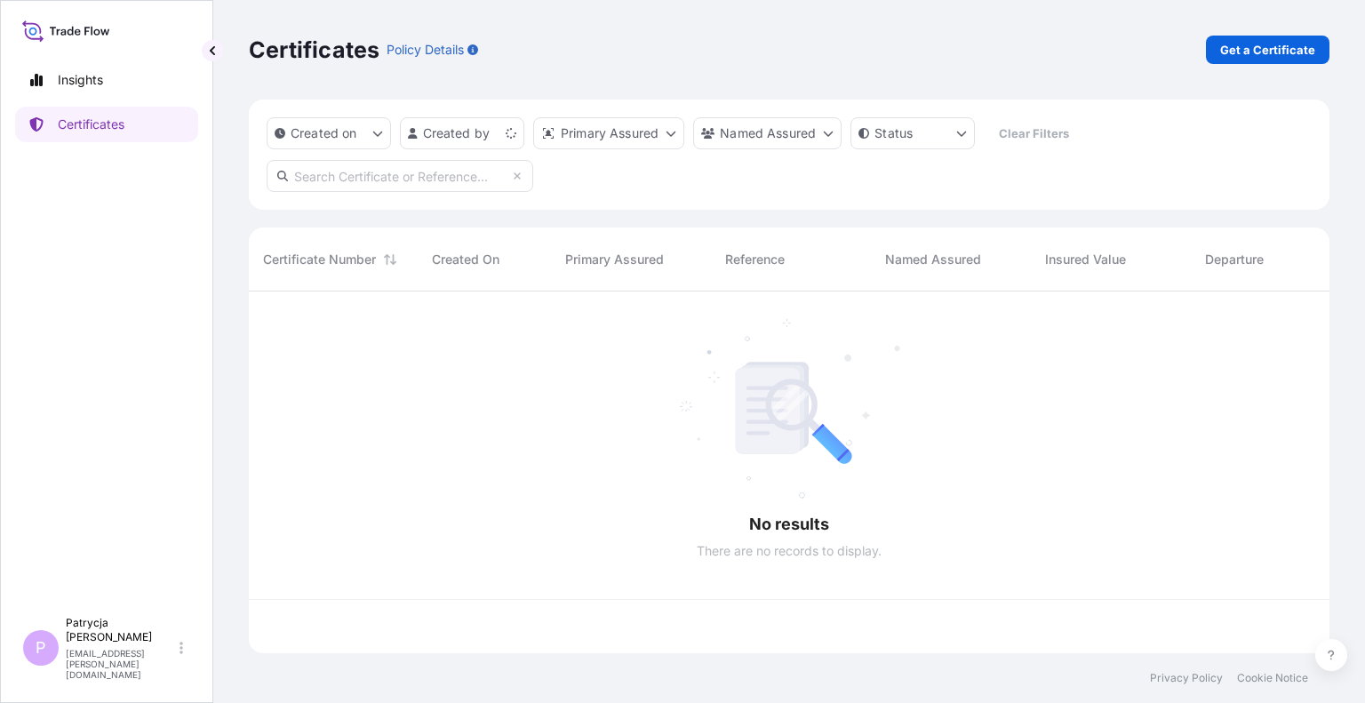
scroll to position [358, 1066]
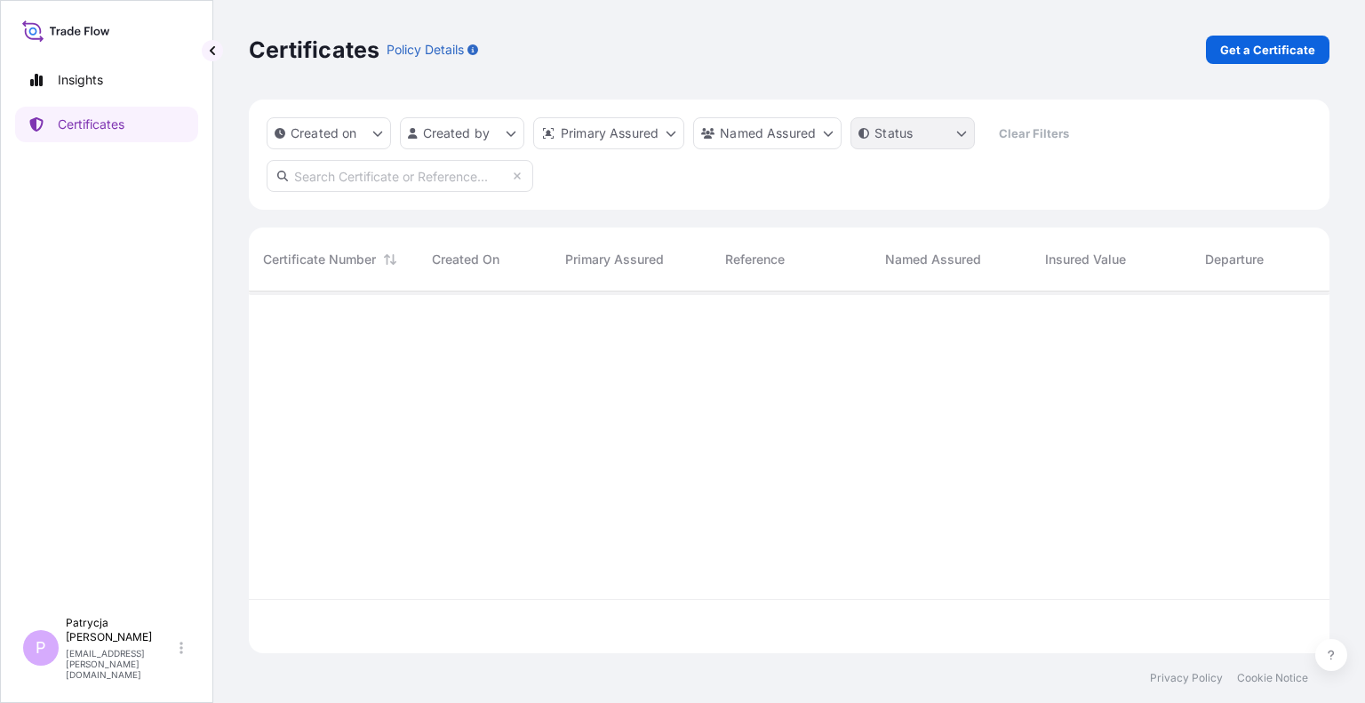
click at [957, 138] on html "Insights Certificates P Patrycja Grabowska patrycja.grabowska@pl.imptob.com Cer…" at bounding box center [682, 351] width 1365 height 703
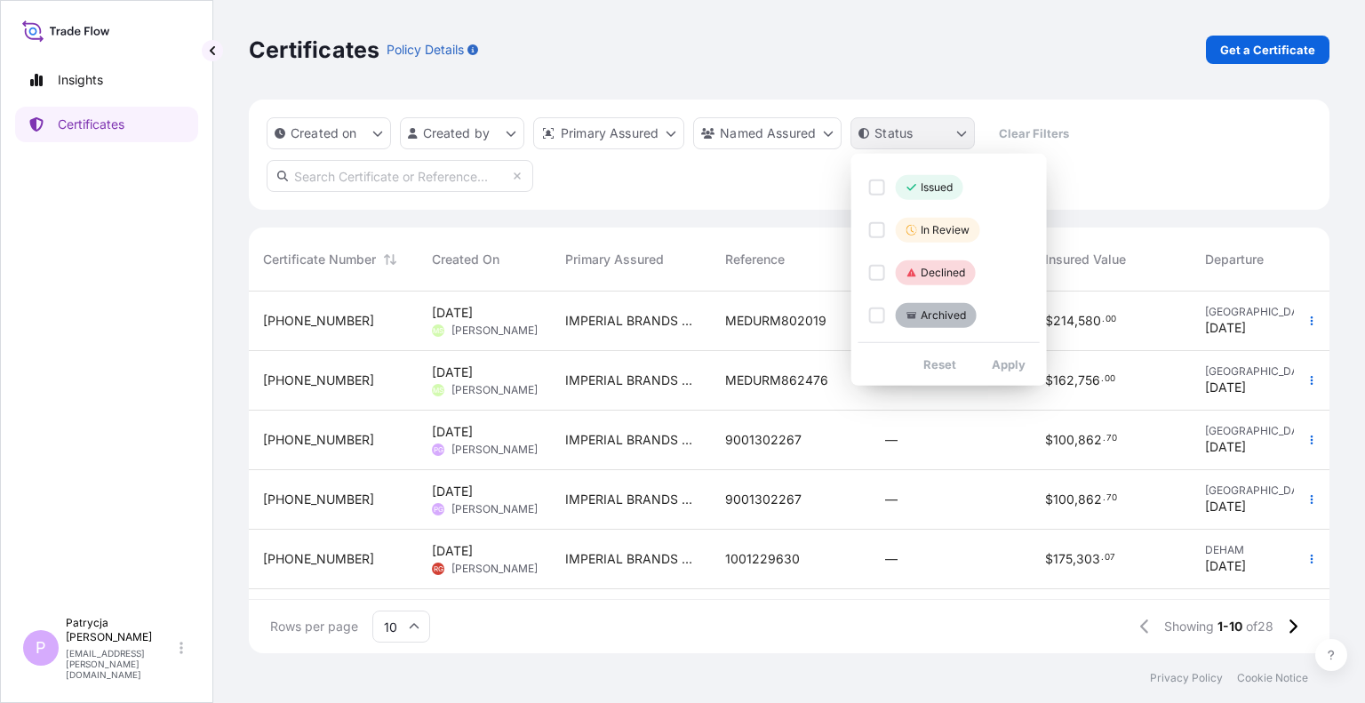
click at [957, 138] on html "Insights Certificates P Patrycja Grabowska patrycja.grabowska@pl.imptob.com Cer…" at bounding box center [682, 351] width 1365 height 703
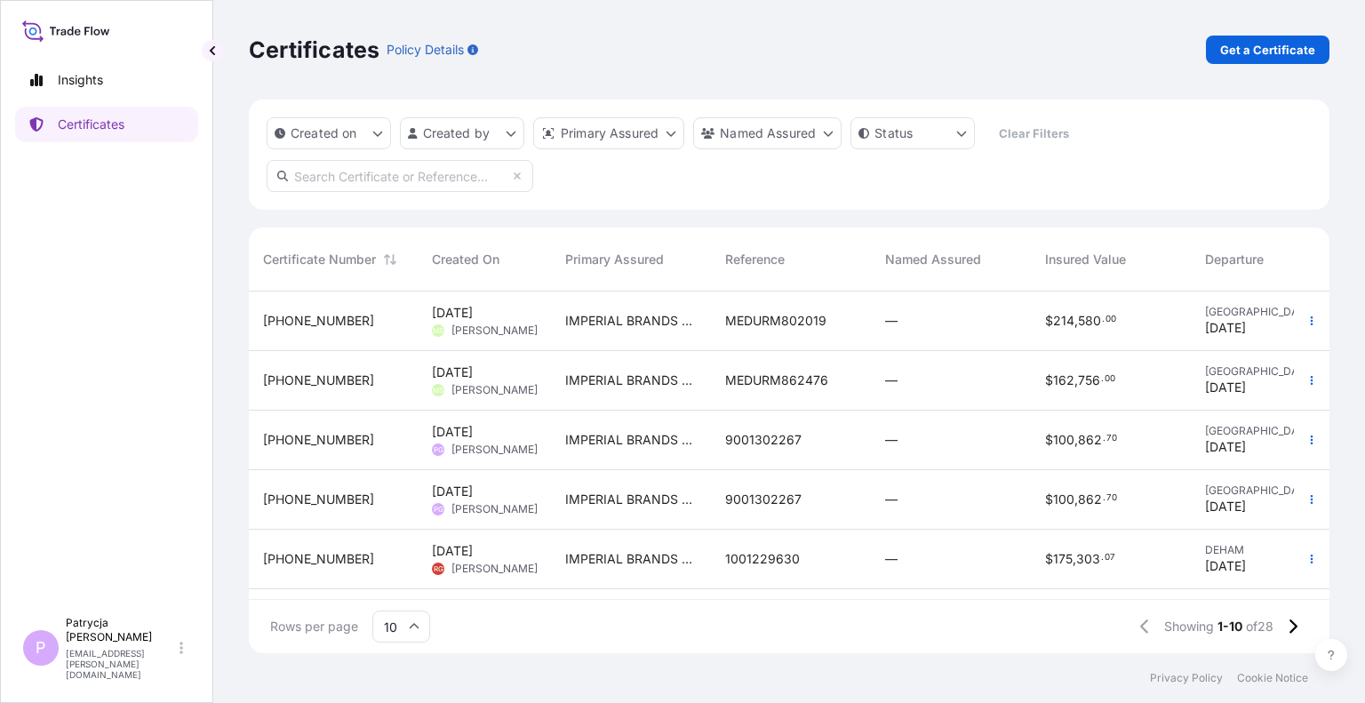
click at [248, 174] on div "Certificates Policy Details Get a Certificate Created on Created by Primary Ass…" at bounding box center [789, 326] width 1152 height 653
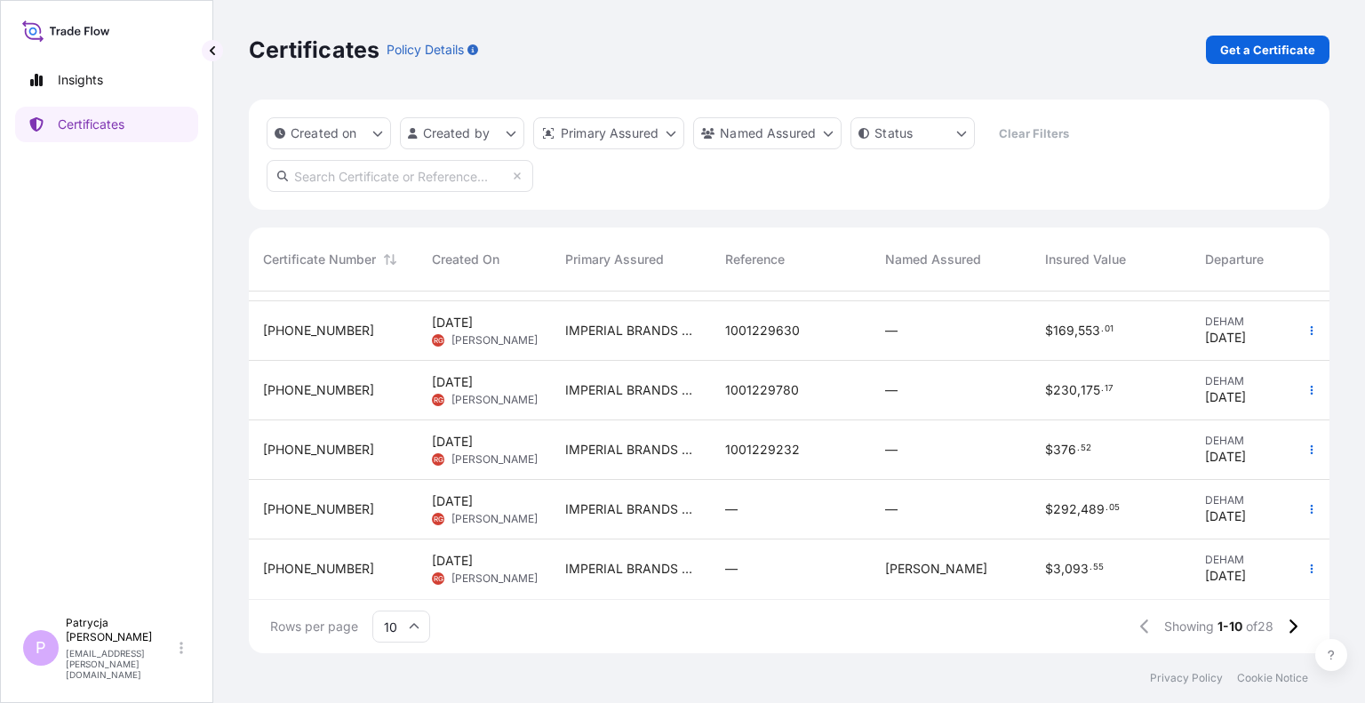
scroll to position [0, 0]
